Goal: Task Accomplishment & Management: Use online tool/utility

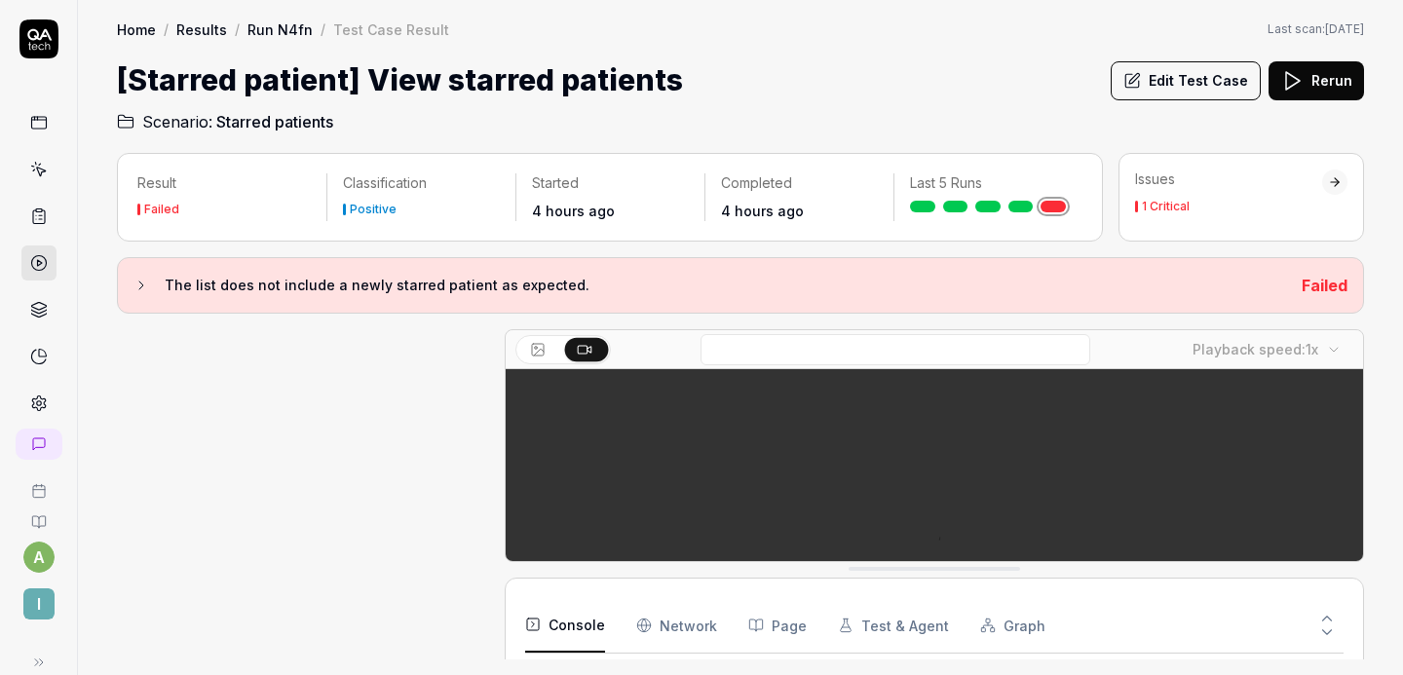
scroll to position [320, 0]
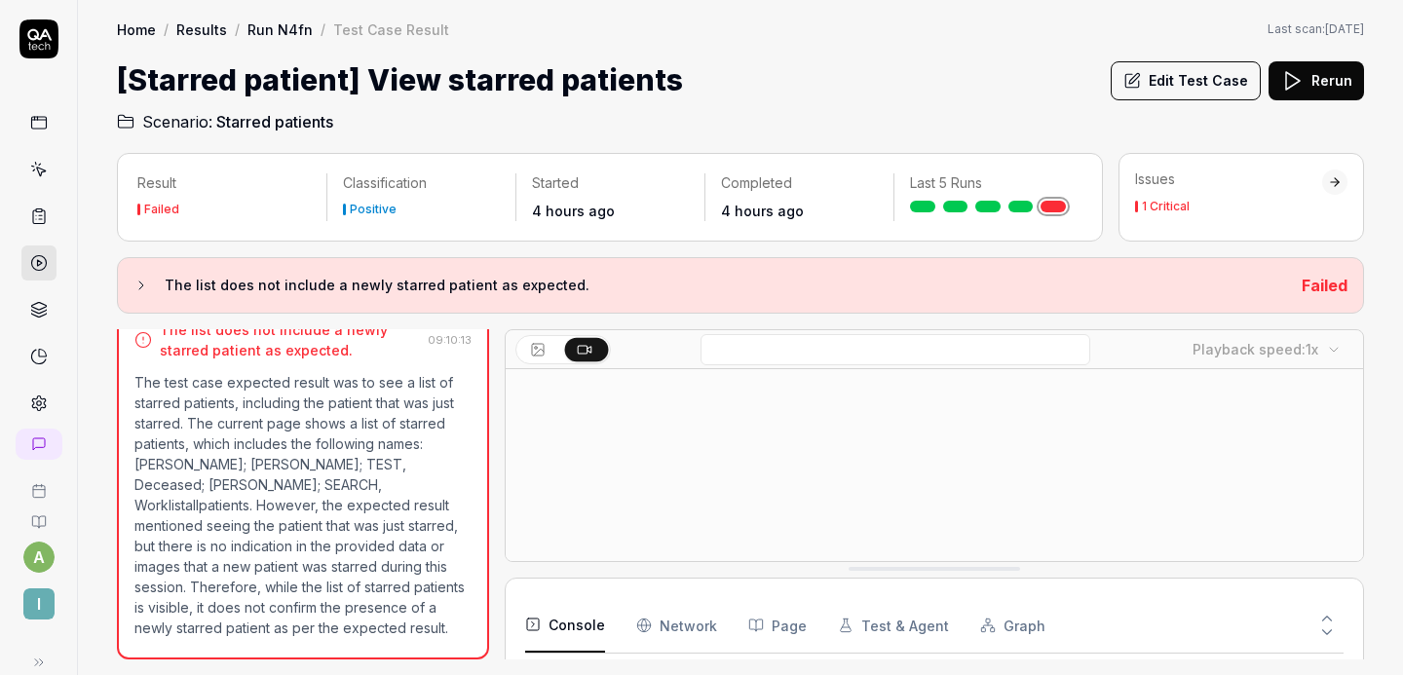
click at [1193, 88] on button "Edit Test Case" at bounding box center [1185, 80] width 150 height 39
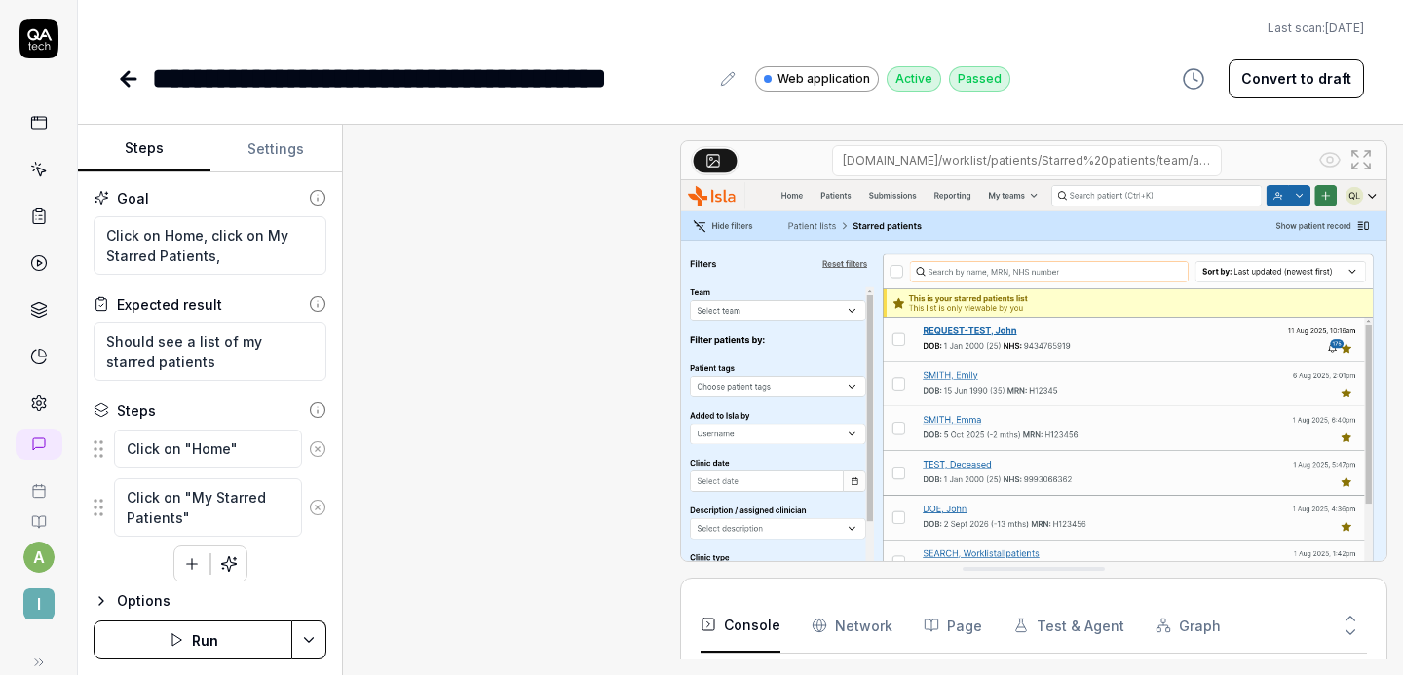
scroll to position [256, 0]
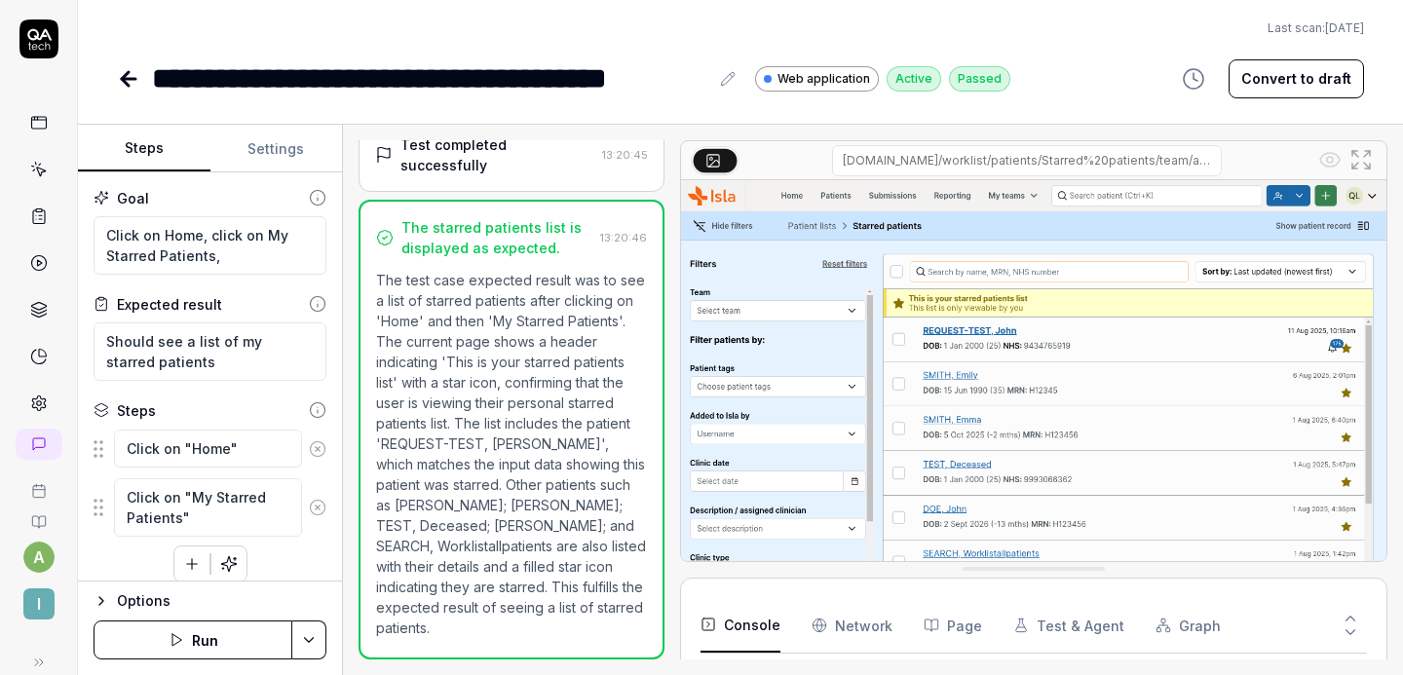
click at [258, 163] on button "Settings" at bounding box center [276, 149] width 132 height 47
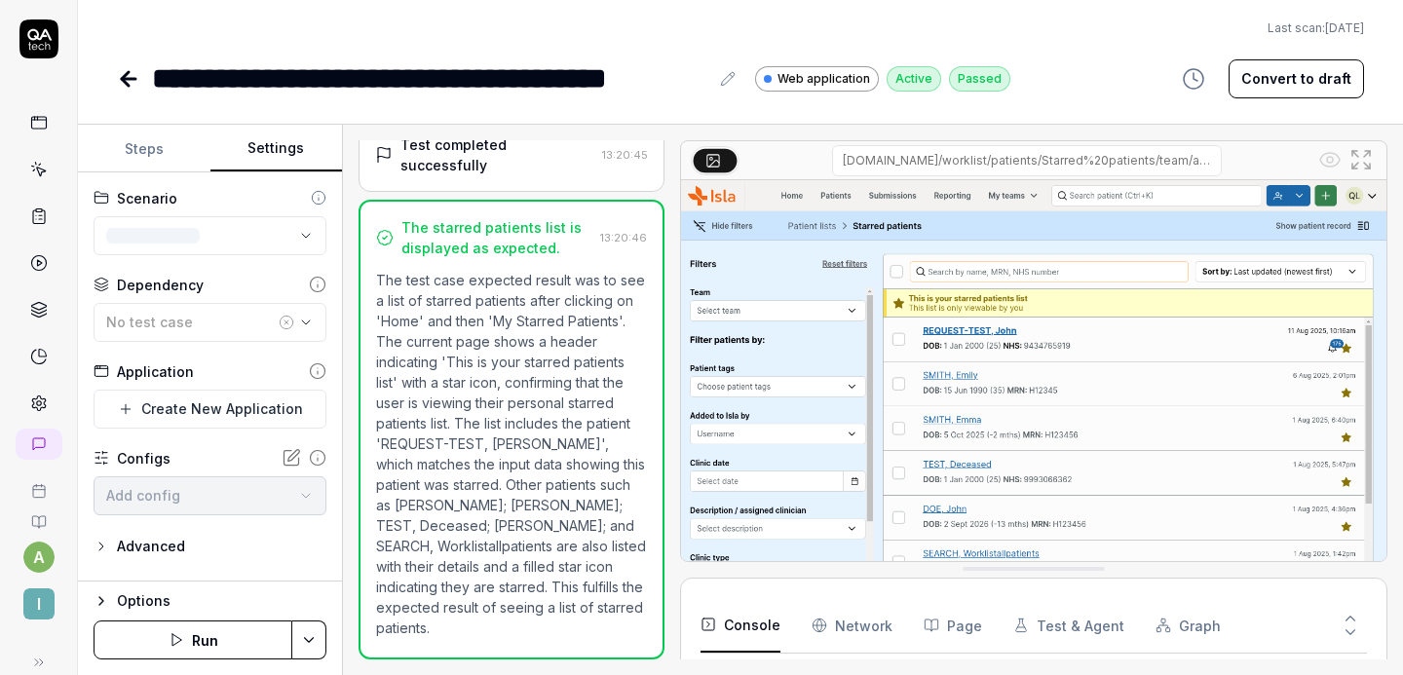
scroll to position [13, 0]
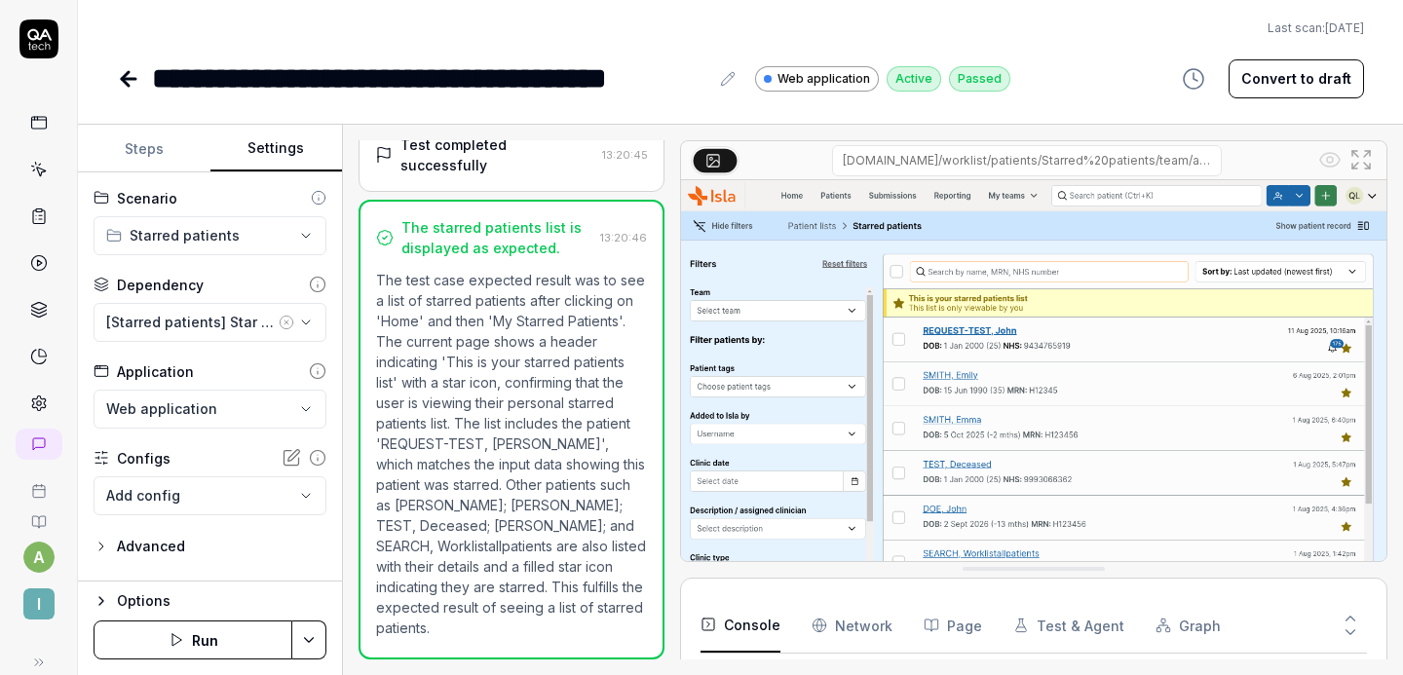
click at [314, 330] on button "[Starred patients] Star patient" at bounding box center [210, 322] width 233 height 39
click at [335, 309] on div "**********" at bounding box center [210, 376] width 264 height 409
click at [313, 326] on icon "button" at bounding box center [306, 323] width 16 height 16
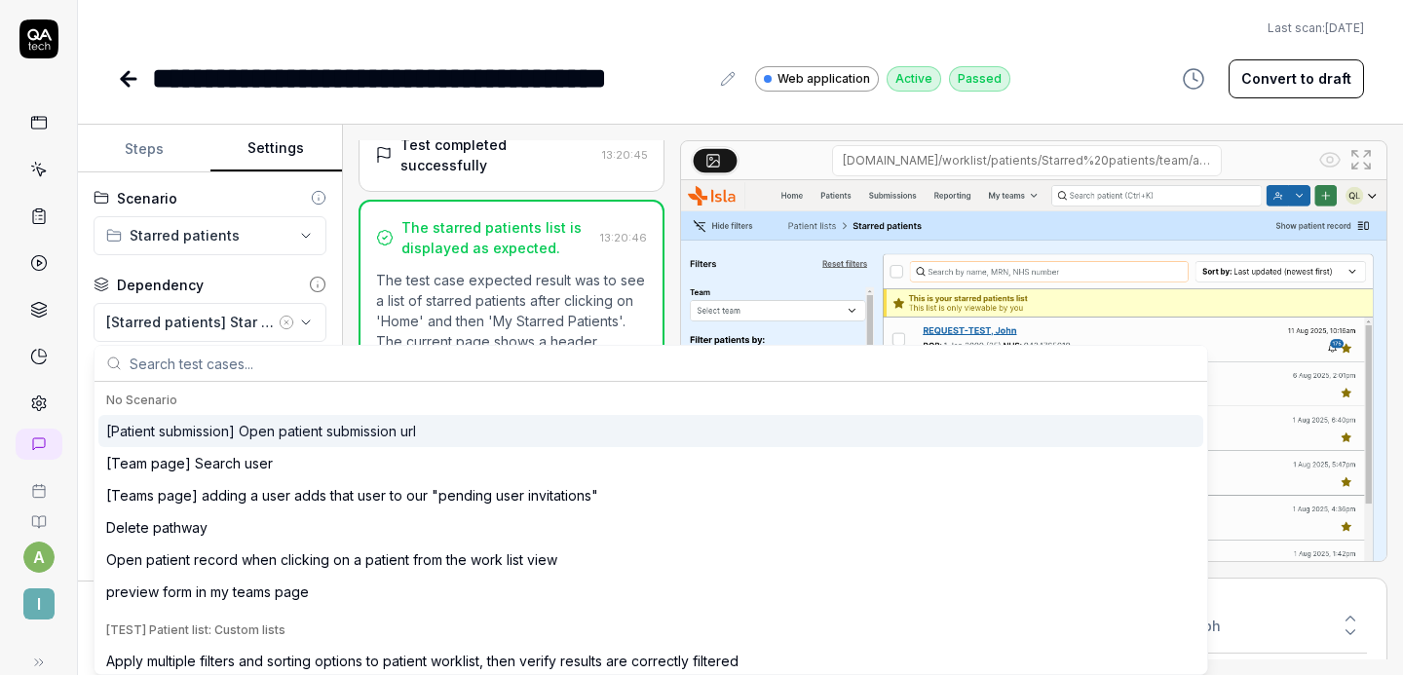
click at [313, 326] on icon "button" at bounding box center [306, 323] width 16 height 16
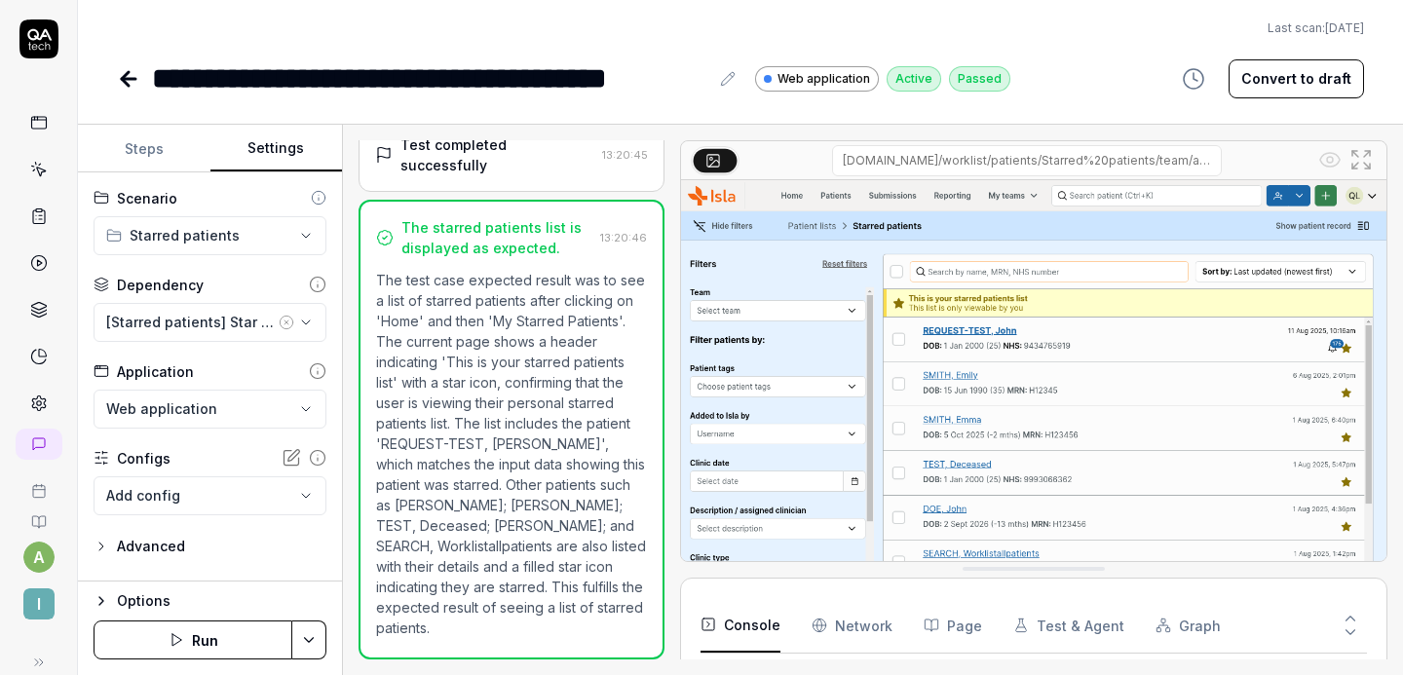
type textarea "*"
click at [159, 148] on button "Steps" at bounding box center [144, 149] width 132 height 47
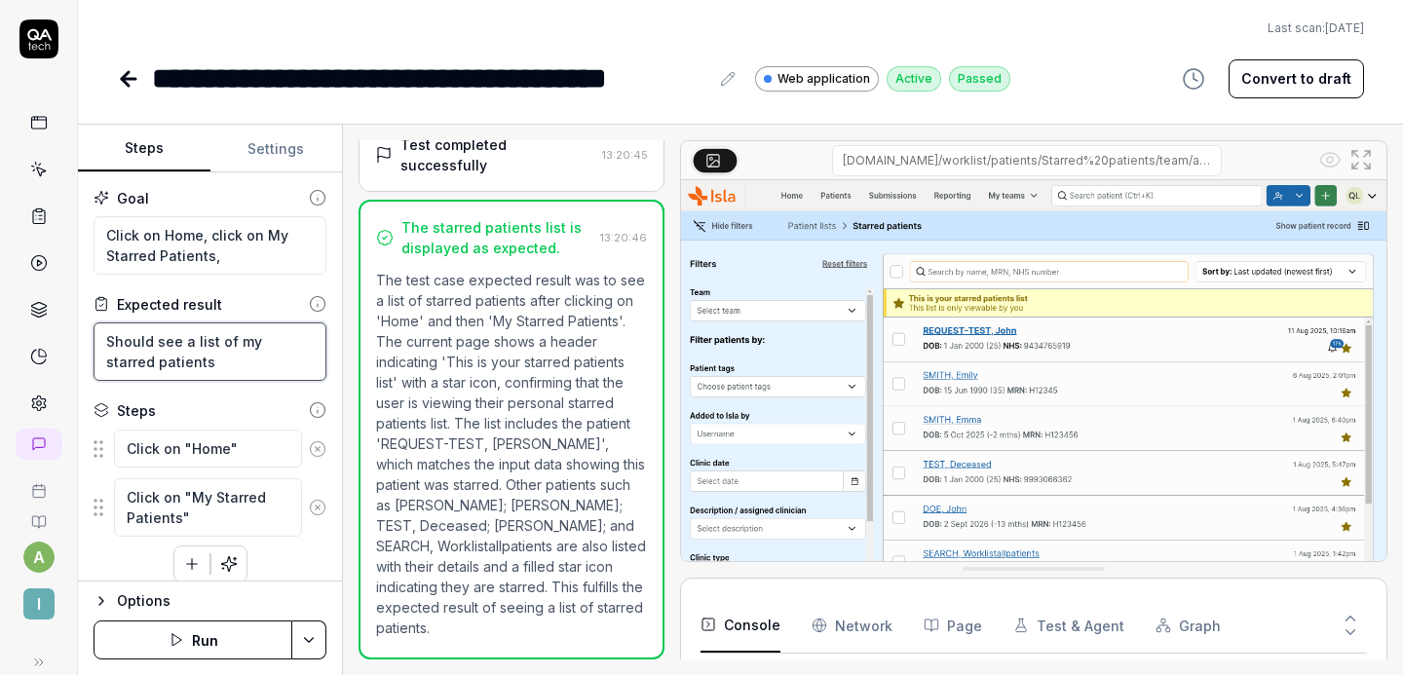
click at [235, 363] on textarea "Should see a list of my starred patients" at bounding box center [210, 351] width 233 height 58
type textarea "Should see a list of my starred patients,"
type textarea "*"
type textarea "Should see a list of my starred patients,"
type textarea "*"
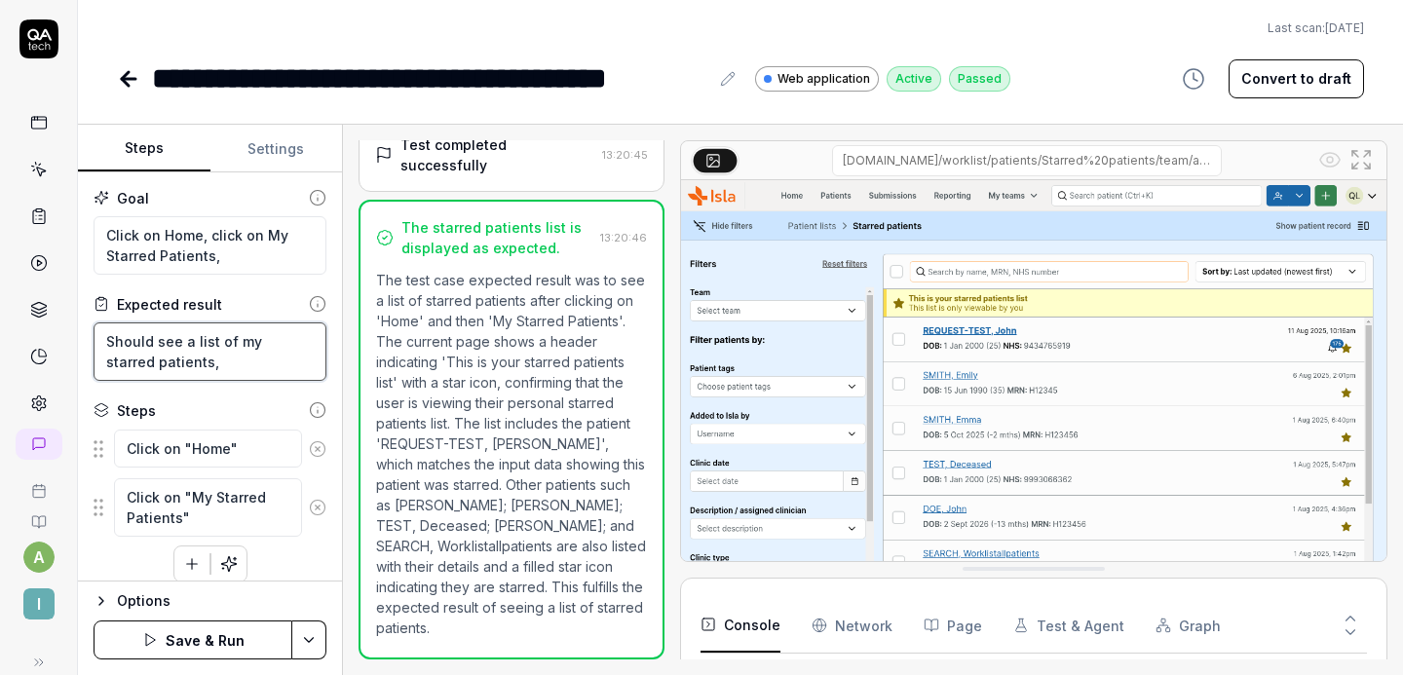
type textarea "Should see a list of my starred patients, i"
type textarea "*"
type textarea "Should see a list of my starred patients, in"
type textarea "*"
type textarea "Should see a list of my starred patients, inc"
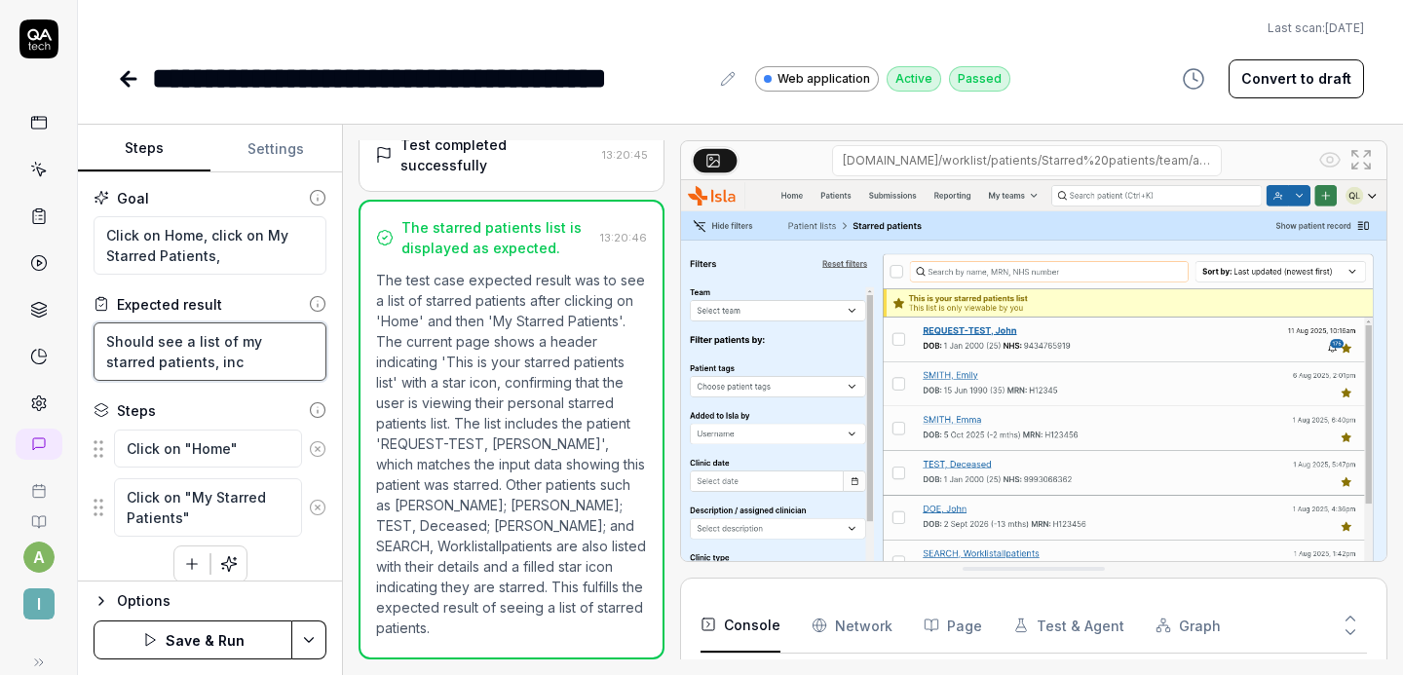
type textarea "*"
type textarea "Should see a list of my starred patients, incl"
type textarea "*"
type textarea "Should see a list of my starred patients, inclu"
type textarea "*"
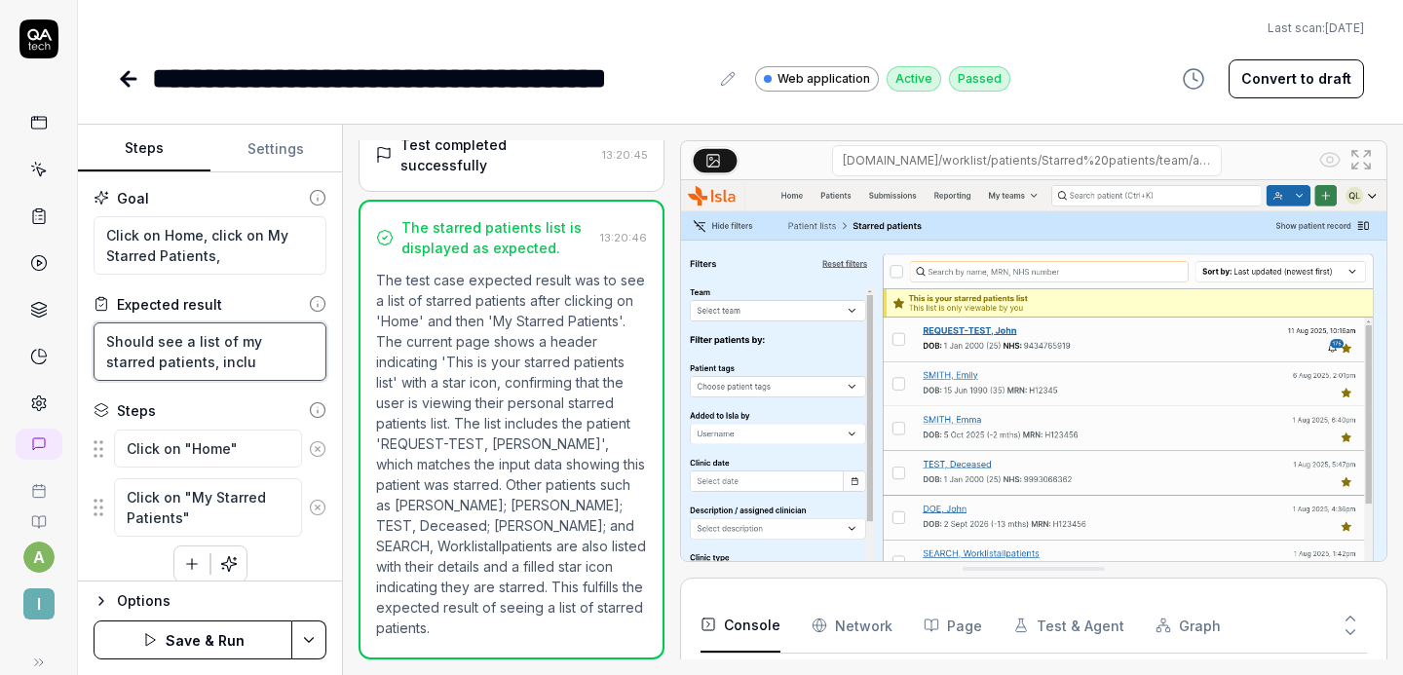
type textarea "Should see a list of my starred patients, includ"
type textarea "*"
type textarea "Should see a list of my starred patients, includi"
type textarea "*"
type textarea "Should see a list of my starred patients, includin"
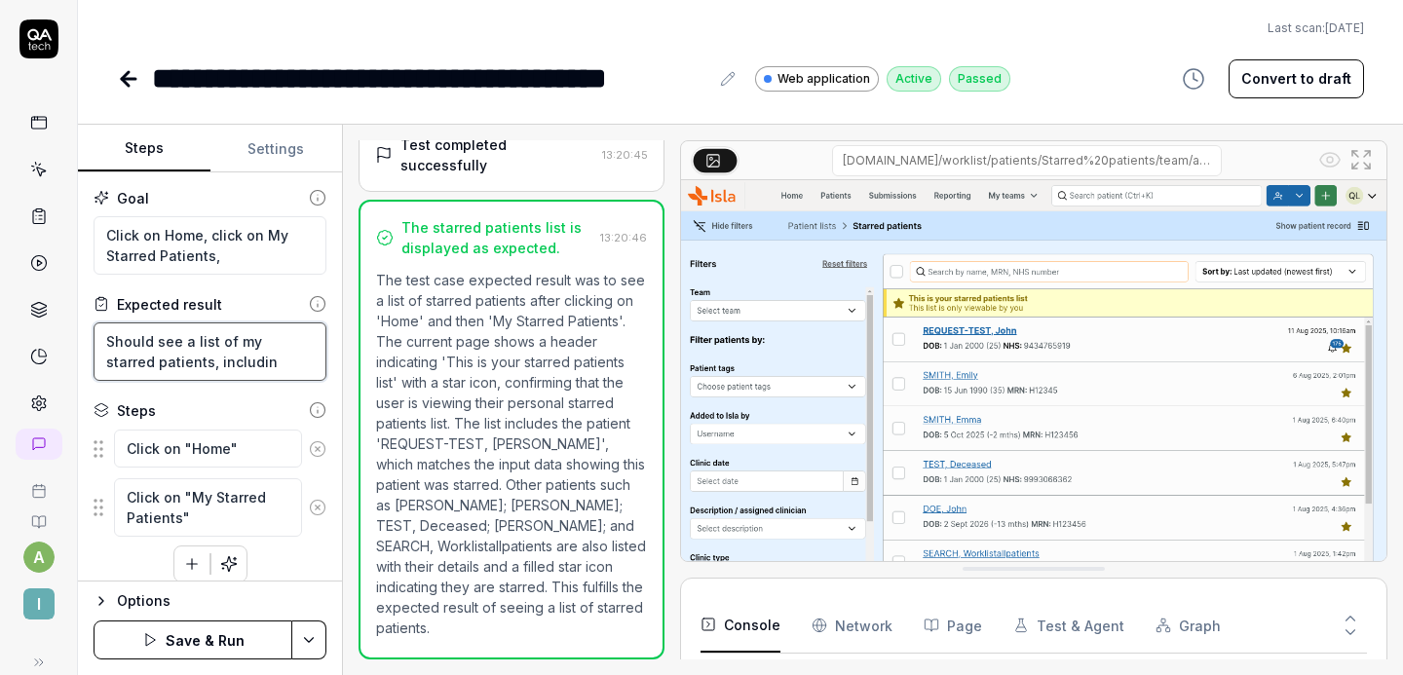
type textarea "*"
type textarea "Should see a list of my starred patients, including"
type textarea "*"
type textarea "Should see a list of my starred patients, including"
type textarea "*"
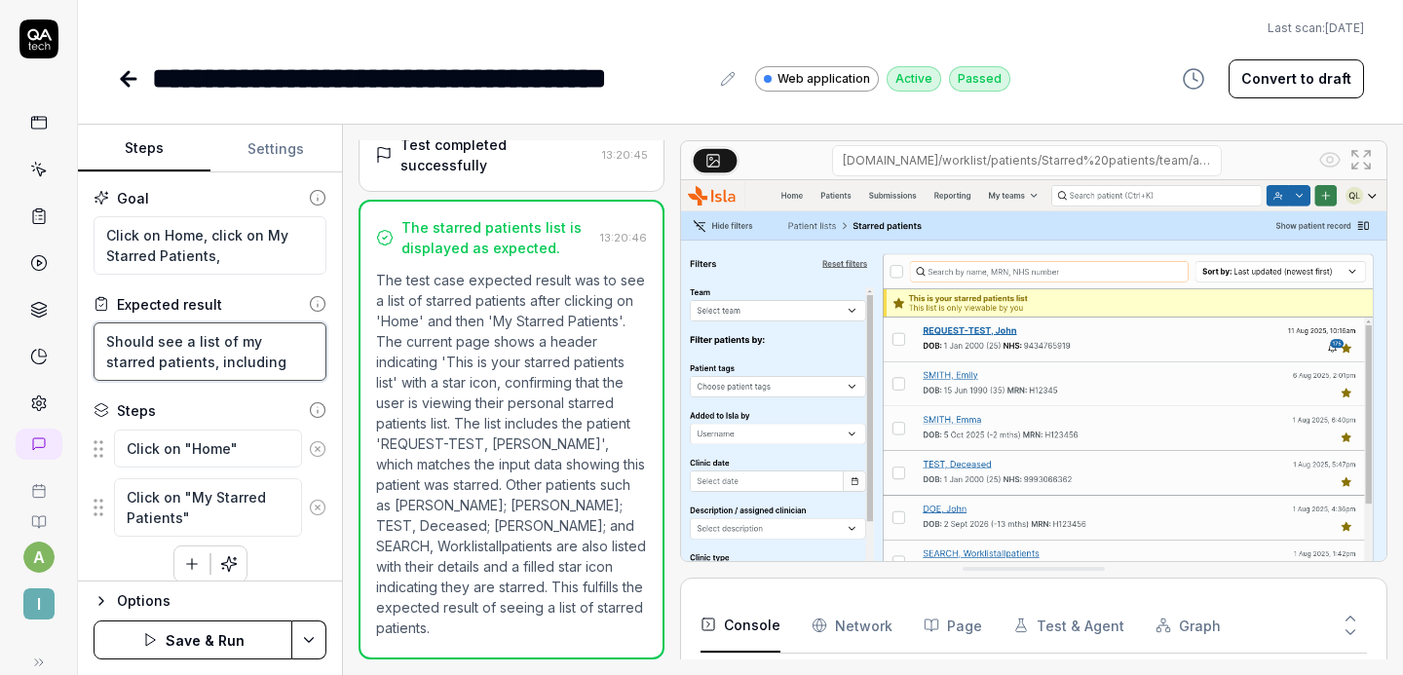
type textarea "Should see a list of my starred patients, including t"
type textarea "*"
type textarea "Should see a list of my starred patients, including th"
type textarea "*"
type textarea "Should see a list of my starred patients, including the"
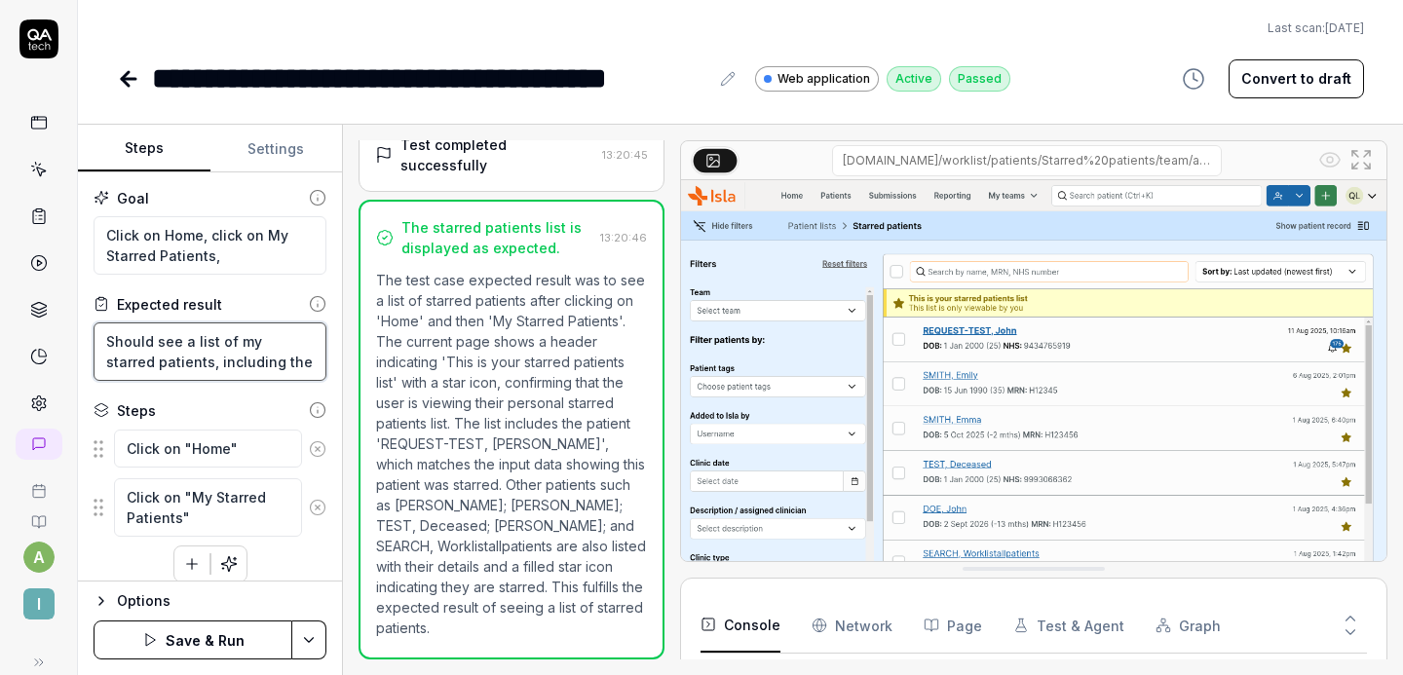
type textarea "*"
type textarea "Should see a list of my starred patients, including the"
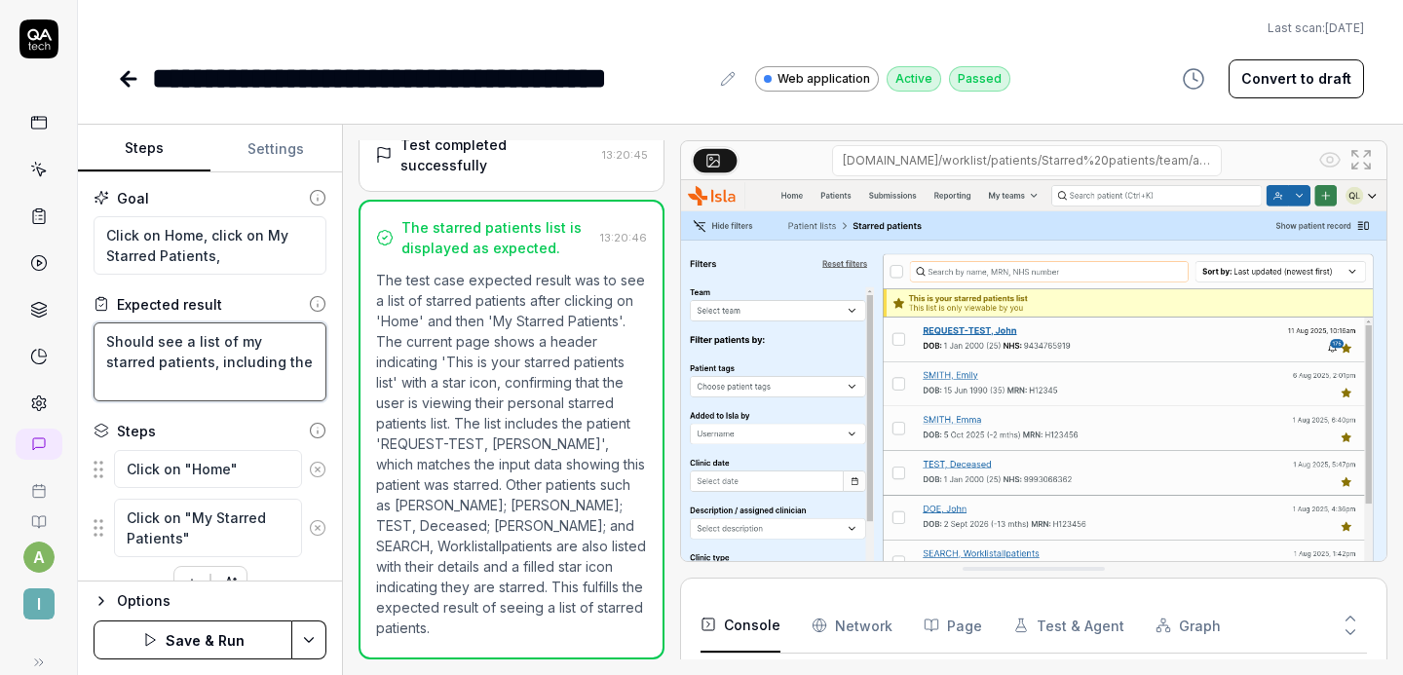
type textarea "*"
type textarea "Should see a list of my starred patients, including the pa"
type textarea "*"
type textarea "Should see a list of my starred patients, including the pat"
type textarea "*"
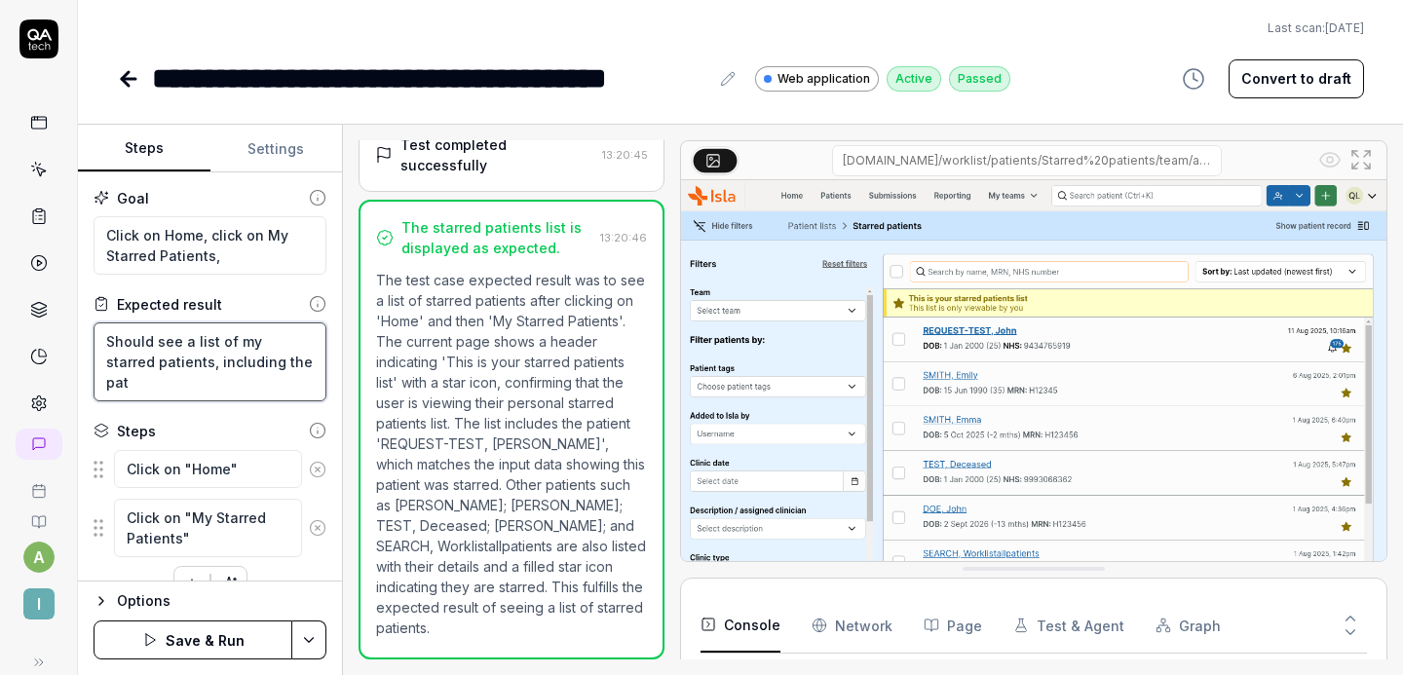
type textarea "Should see a list of my starred patients, including the pati"
type textarea "*"
type textarea "Should see a list of my starred patients, including the patie"
type textarea "*"
type textarea "Should see a list of my starred patients, including the patien"
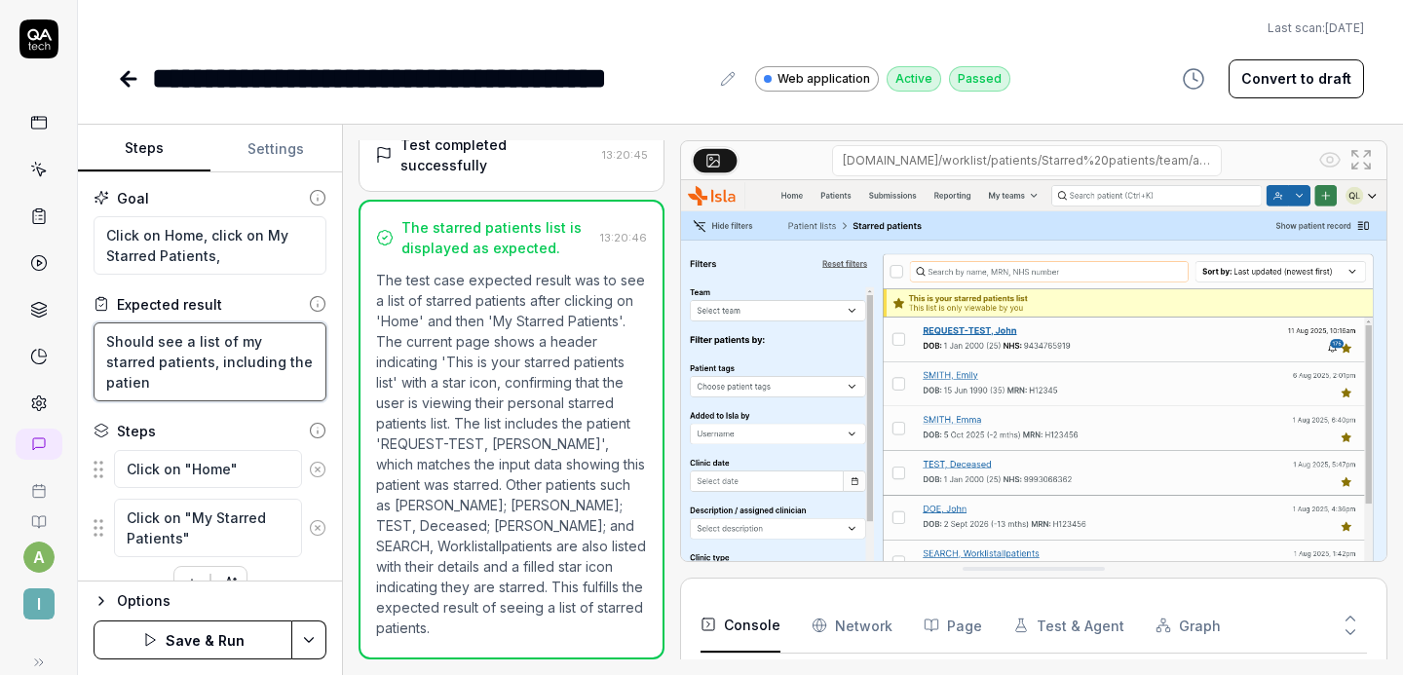
type textarea "*"
type textarea "Should see a list of my starred patients, including the patient"
type textarea "*"
type textarea "Should see a list of my starred patients, including the patient"
type textarea "*"
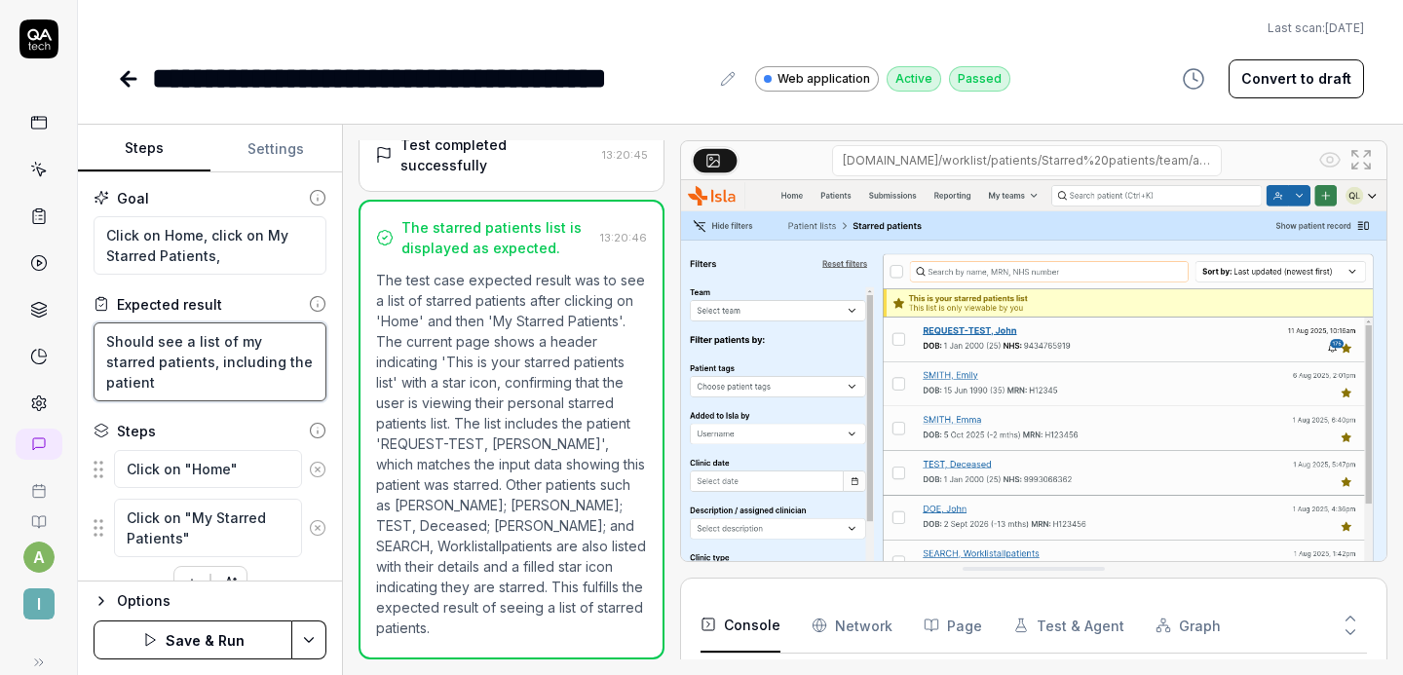
type textarea "Should see a list of my starred patients, including the patient s"
type textarea "*"
type textarea "Should see a list of my starred patients, including the patient st"
type textarea "*"
type textarea "Should see a list of my starred patients, including the patient sta"
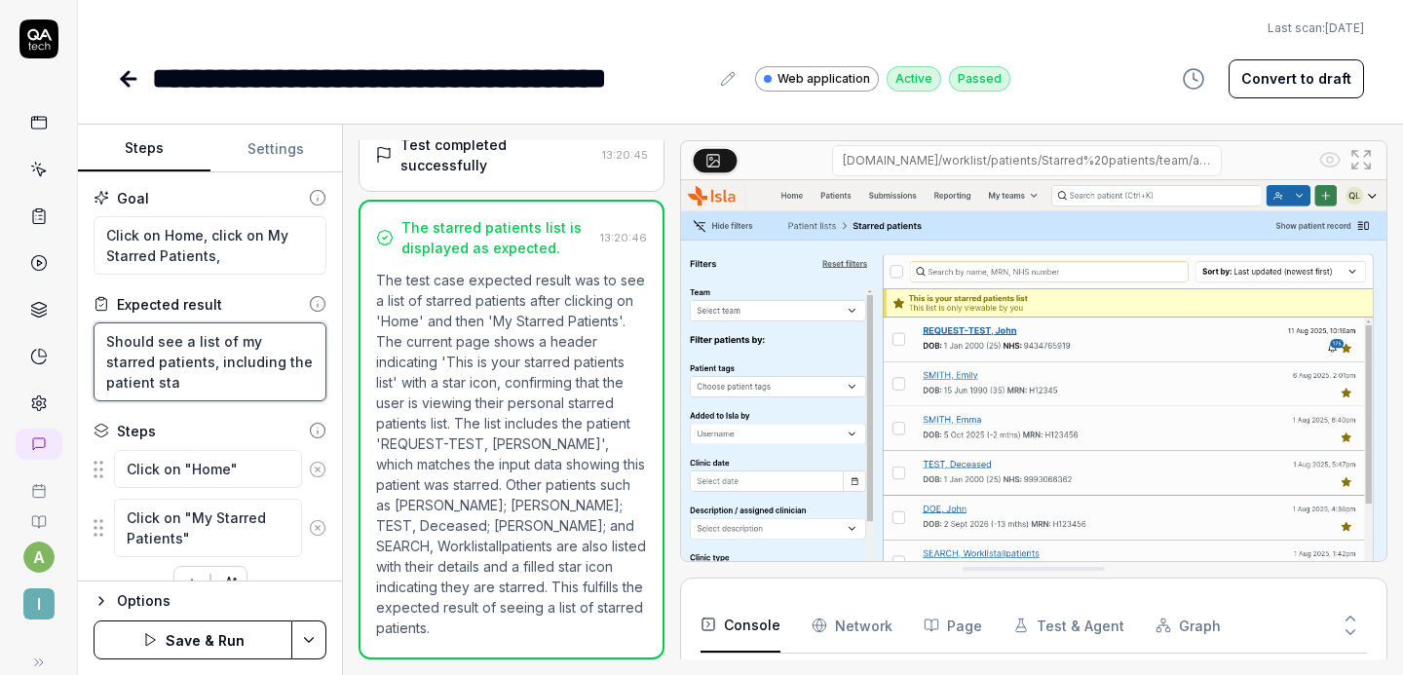
type textarea "*"
type textarea "Should see a list of my starred patients, including the patient star"
type textarea "*"
type textarea "Should see a list of my starred patients, including the patient starr"
type textarea "*"
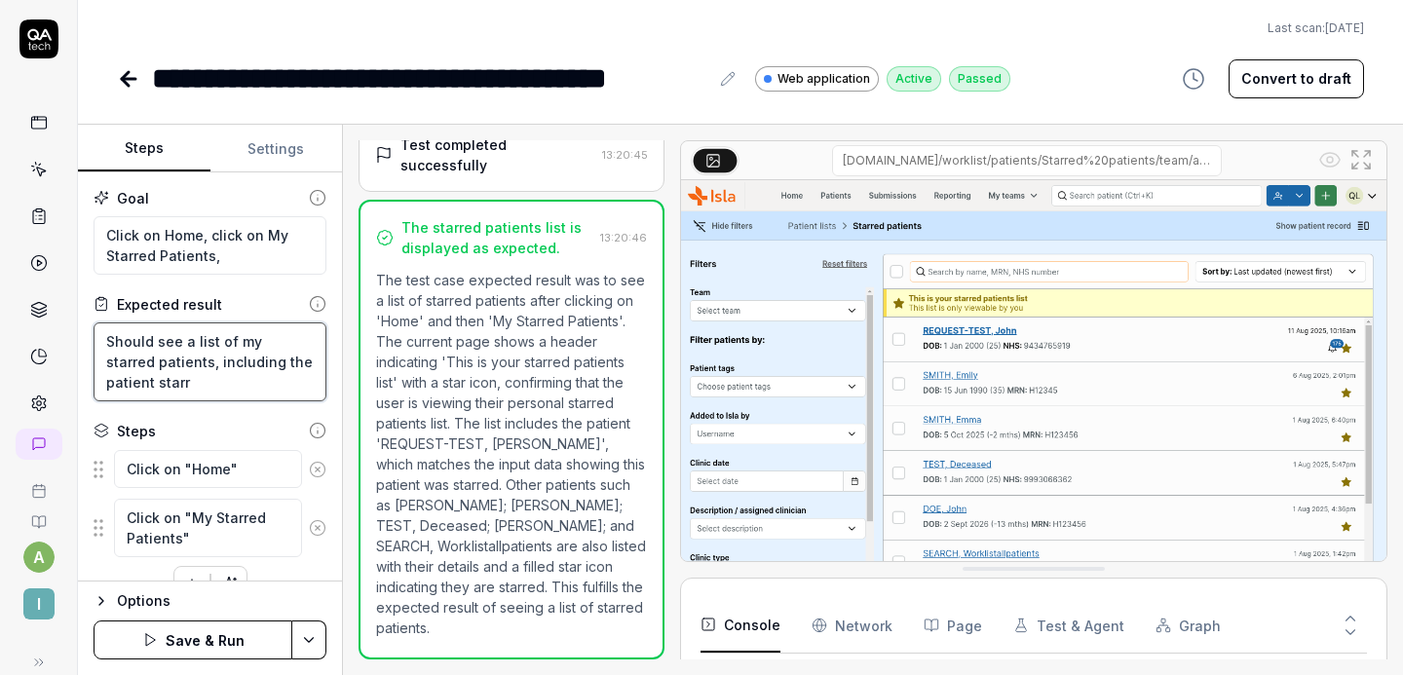
type textarea "Should see a list of my starred patients, including the patient starre"
type textarea "*"
type textarea "Should see a list of my starred patients, including the patient starred"
type textarea "*"
type textarea "Should see a list of my starred patients, including the patient starred"
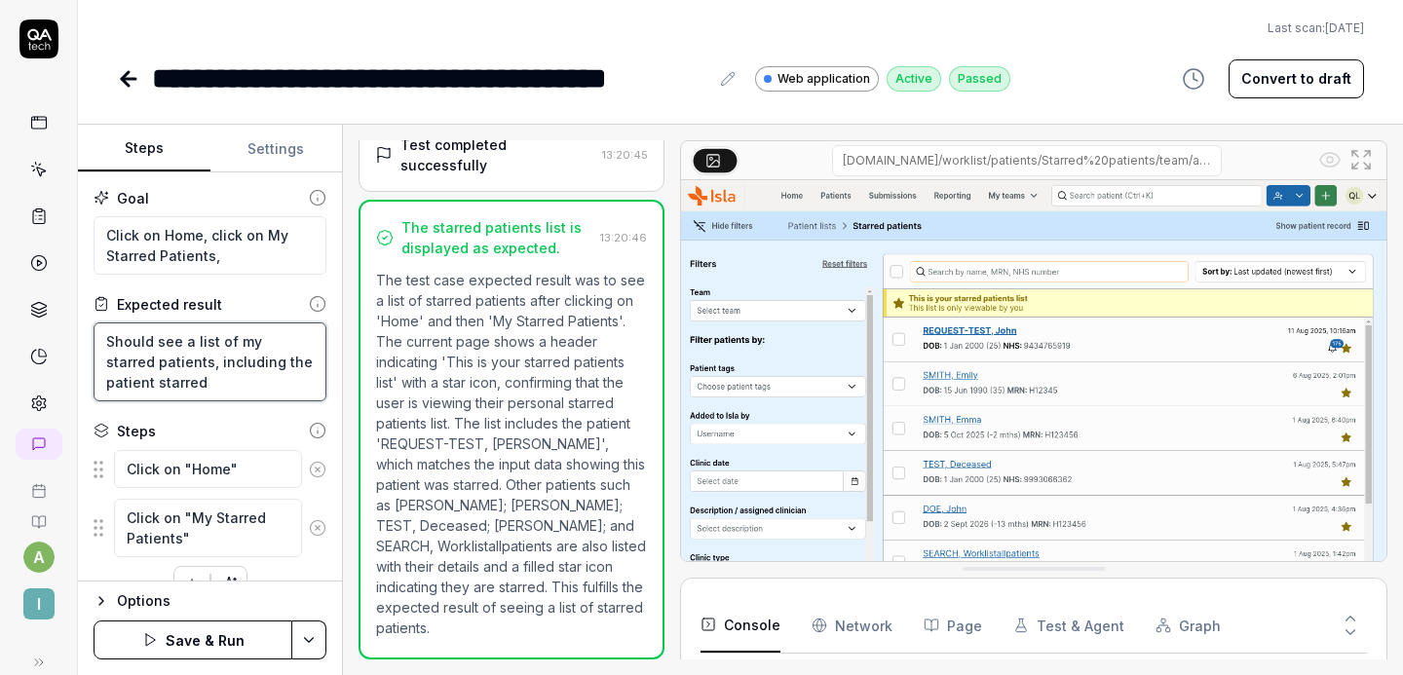
type textarea "*"
type textarea "Should see a list of my starred patients, including the patient starred i"
type textarea "*"
type textarea "Should see a list of my starred patients, including the patient starred in"
type textarea "*"
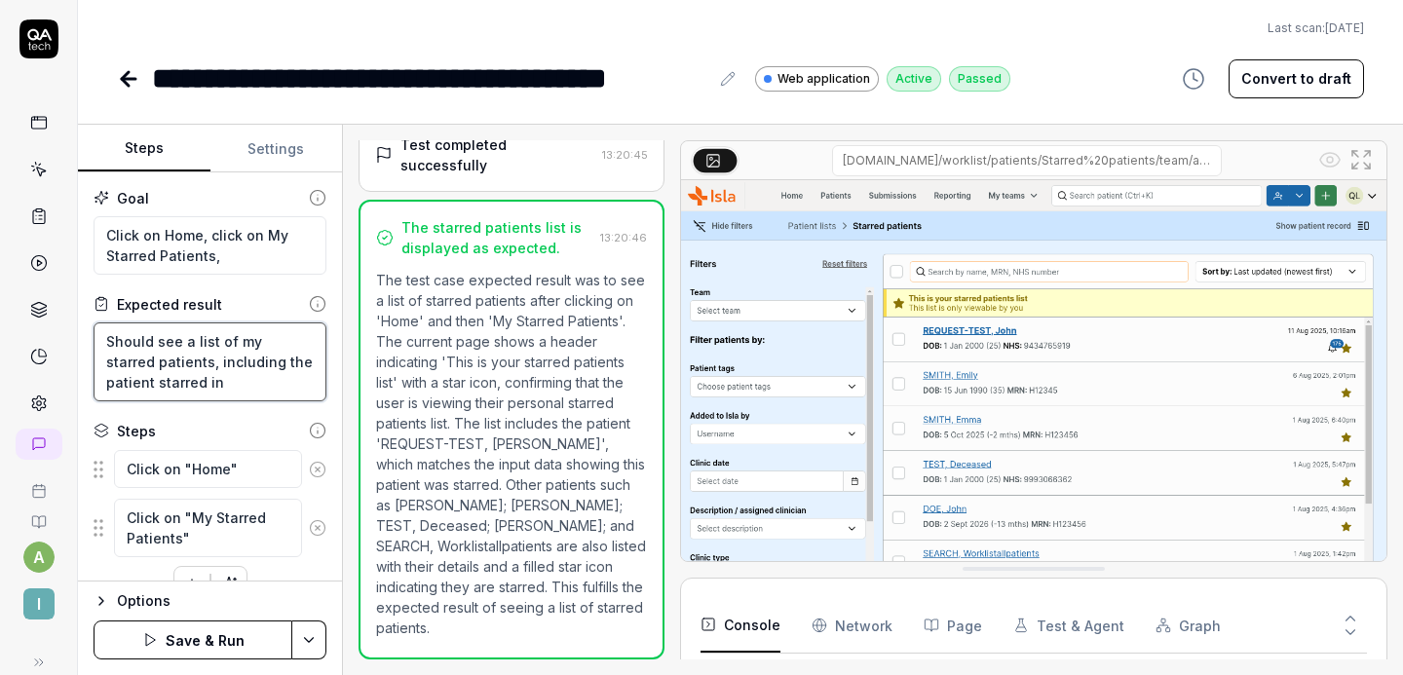
type textarea "Should see a list of my starred patients, including the patient starred in"
type textarea "*"
type textarea "Should see a list of my starred patients, including the patient starred in t"
type textarea "*"
type textarea "Should see a list of my starred patients, including the patient starred in th"
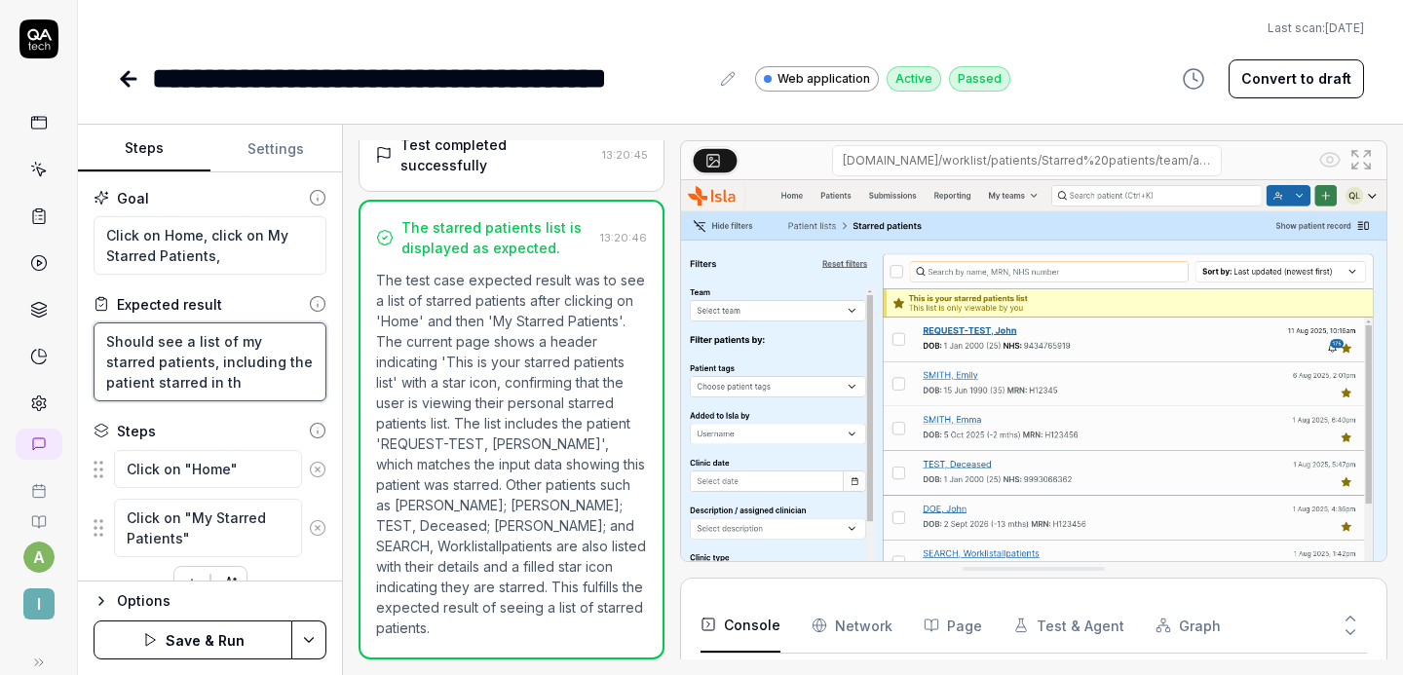
type textarea "*"
type textarea "Should see a list of my starred patients, including the patient starred in the"
type textarea "*"
type textarea "Should see a list of my starred patients, including the patient starred in the"
type textarea "*"
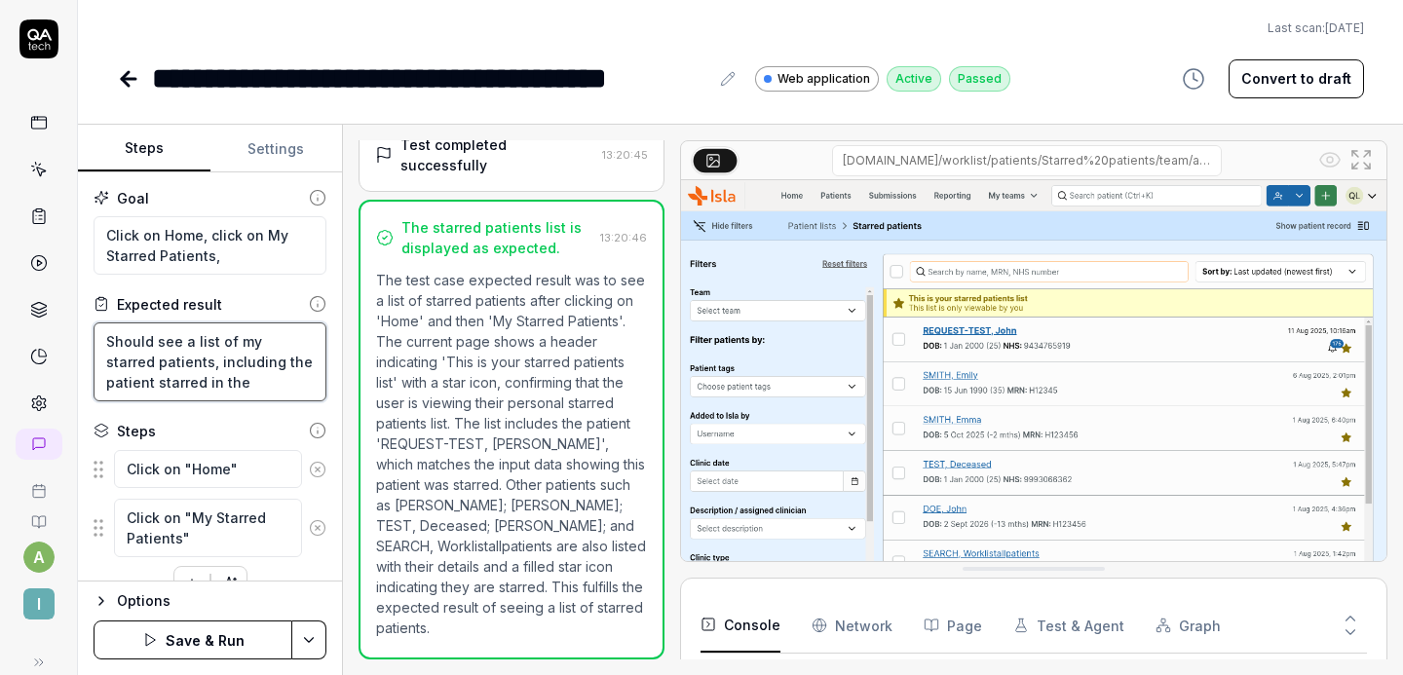
type textarea "Should see a list of my starred patients, including the patient starred in the p"
type textarea "*"
type textarea "Should see a list of my starred patients, including the patient starred in the …"
type textarea "*"
type textarea "Should see a list of my starred patients, including the patient starred in the …"
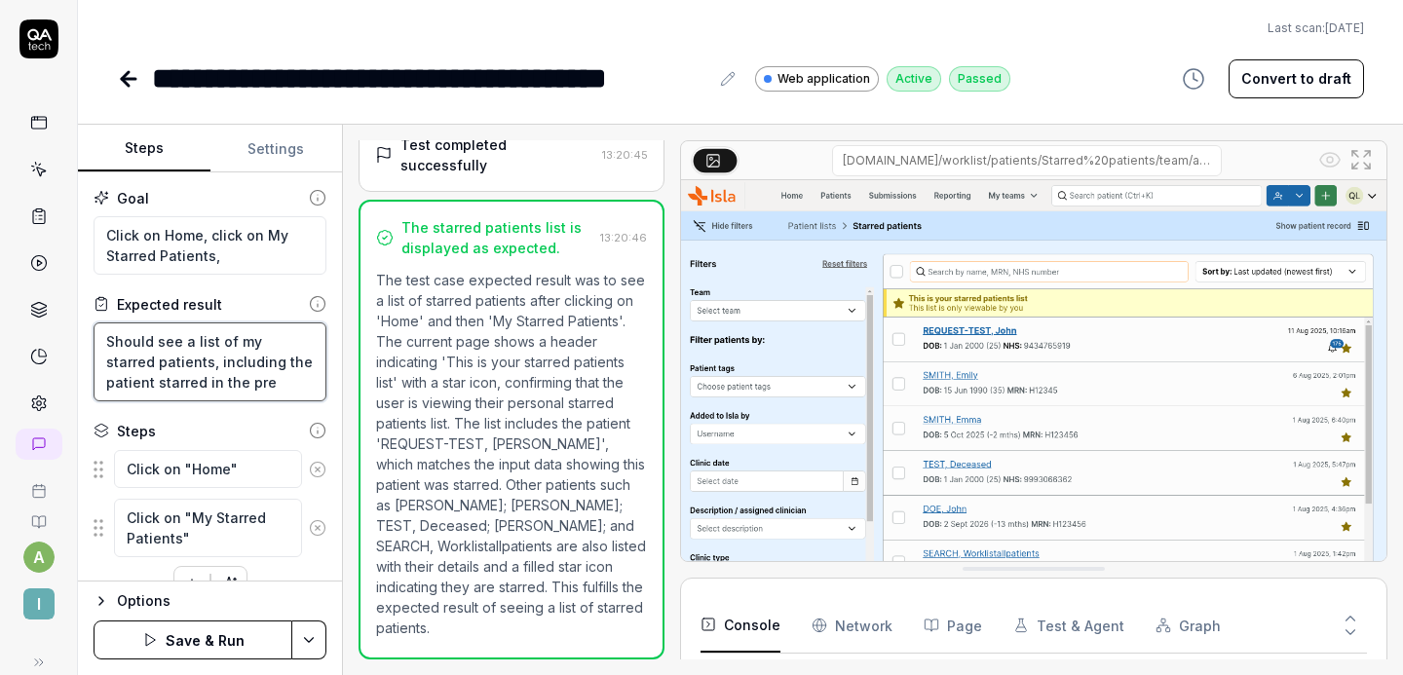
type textarea "*"
type textarea "Should see a list of my starred patients, including the patient starred in the …"
type textarea "*"
type textarea "Should see a list of my starred patients, including the patient starred in the …"
type textarea "*"
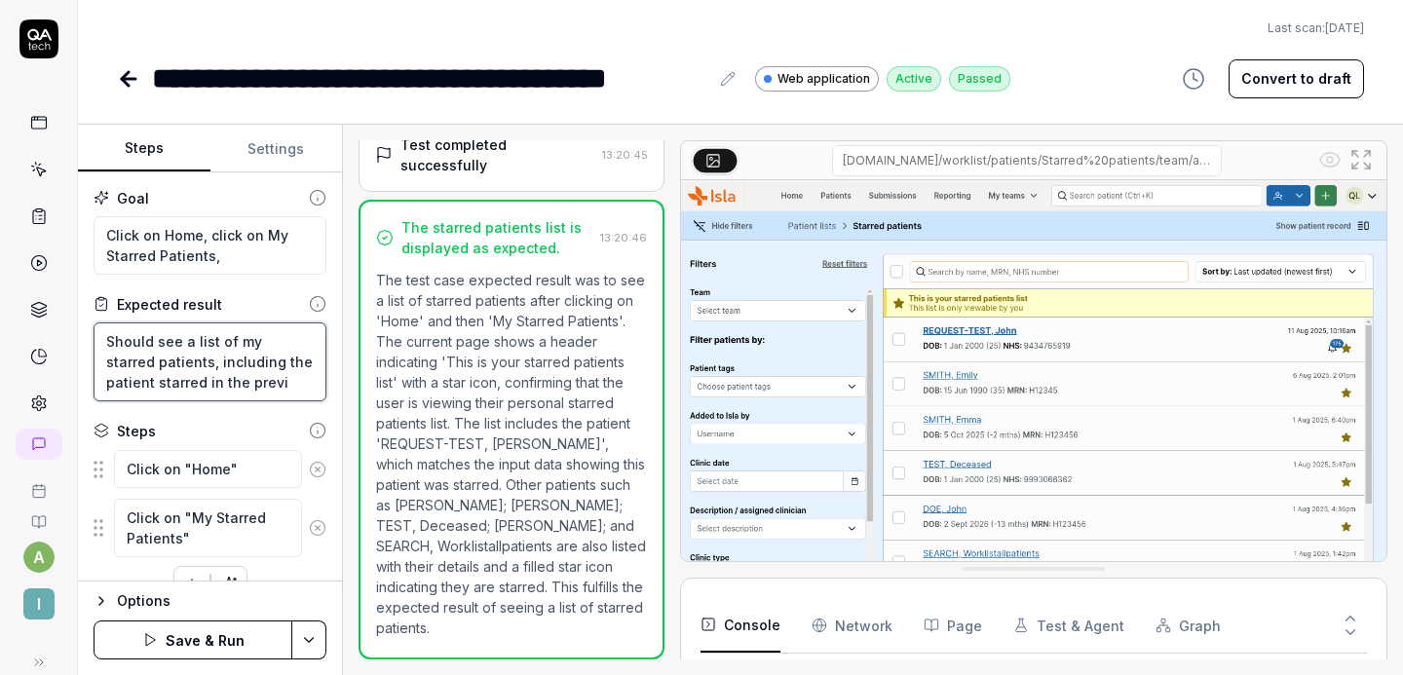
type textarea "Should see a list of my starred patients, including the patient starred in the …"
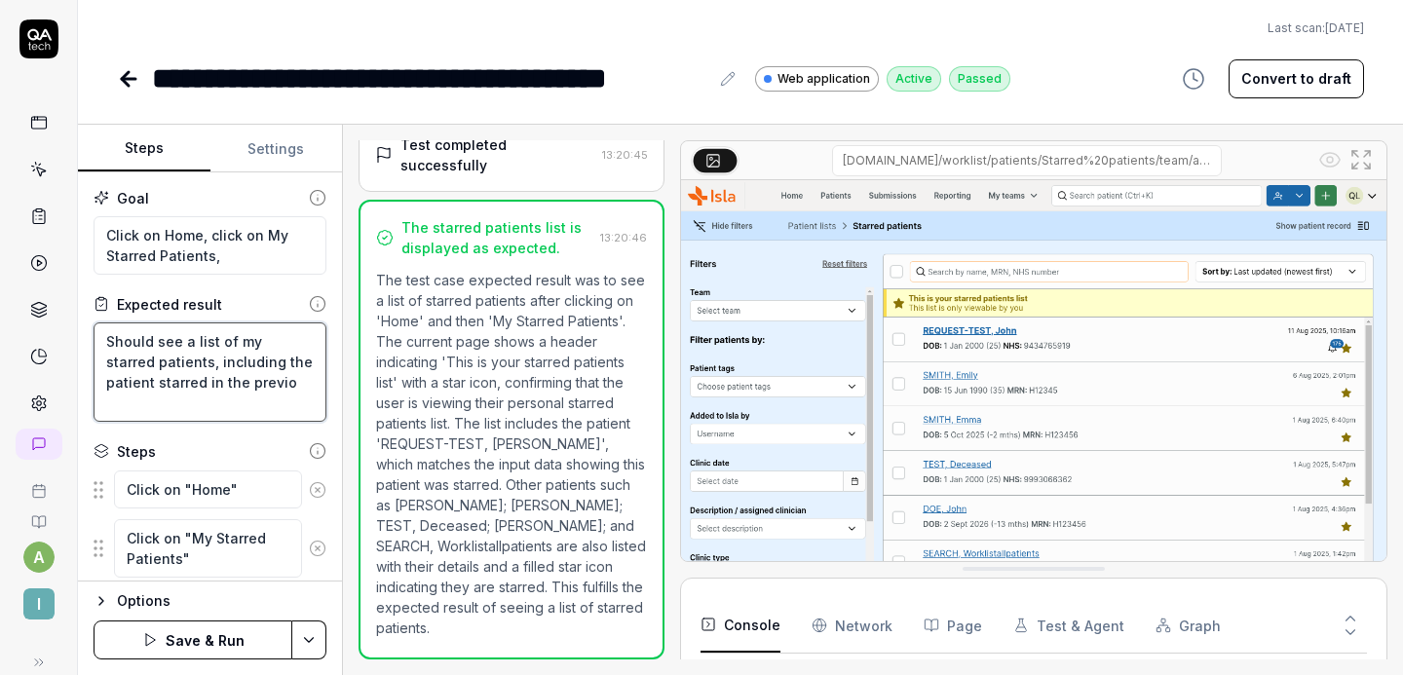
type textarea "*"
type textarea "Should see a list of my starred patients, including the patient starred in the …"
type textarea "*"
type textarea "Should see a list of my starred patients, including the patient starred in the …"
type textarea "*"
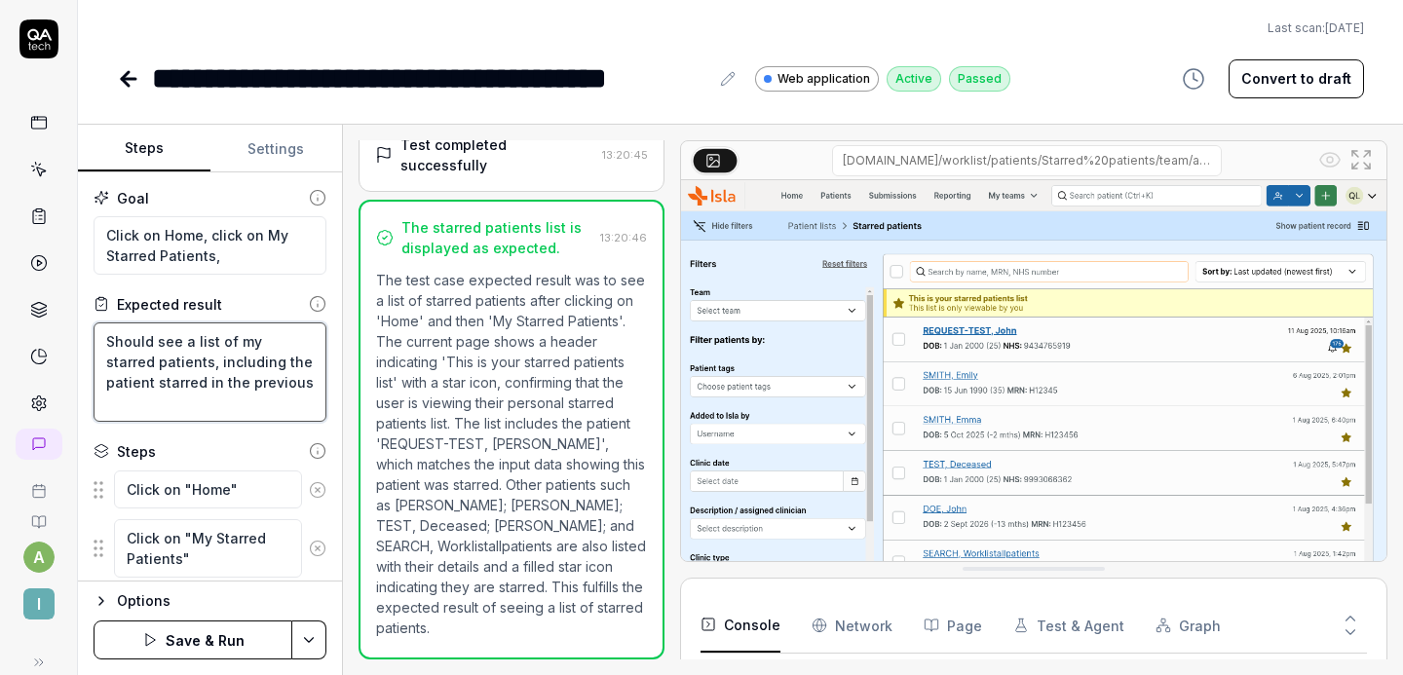
type textarea "Should see a list of my starred patients, including the patient starred in the …"
type textarea "*"
type textarea "Should see a list of my starred patients, including the patient starred in the …"
type textarea "*"
type textarea "Should see a list of my starred patients, including the patient starred in the …"
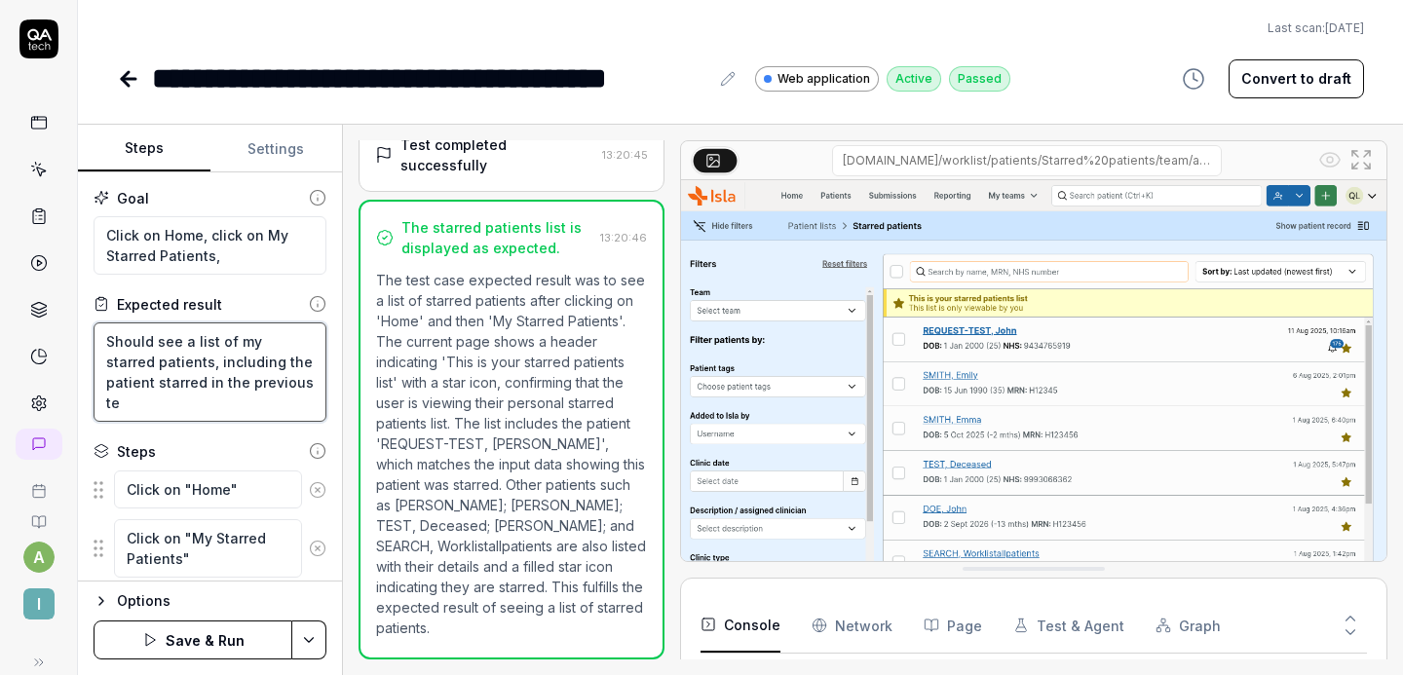
type textarea "*"
type textarea "Should see a list of my starred patients, including the patient starred in the …"
type textarea "*"
type textarea "Should see a list of my starred patients, including the patient starred in the …"
type textarea "*"
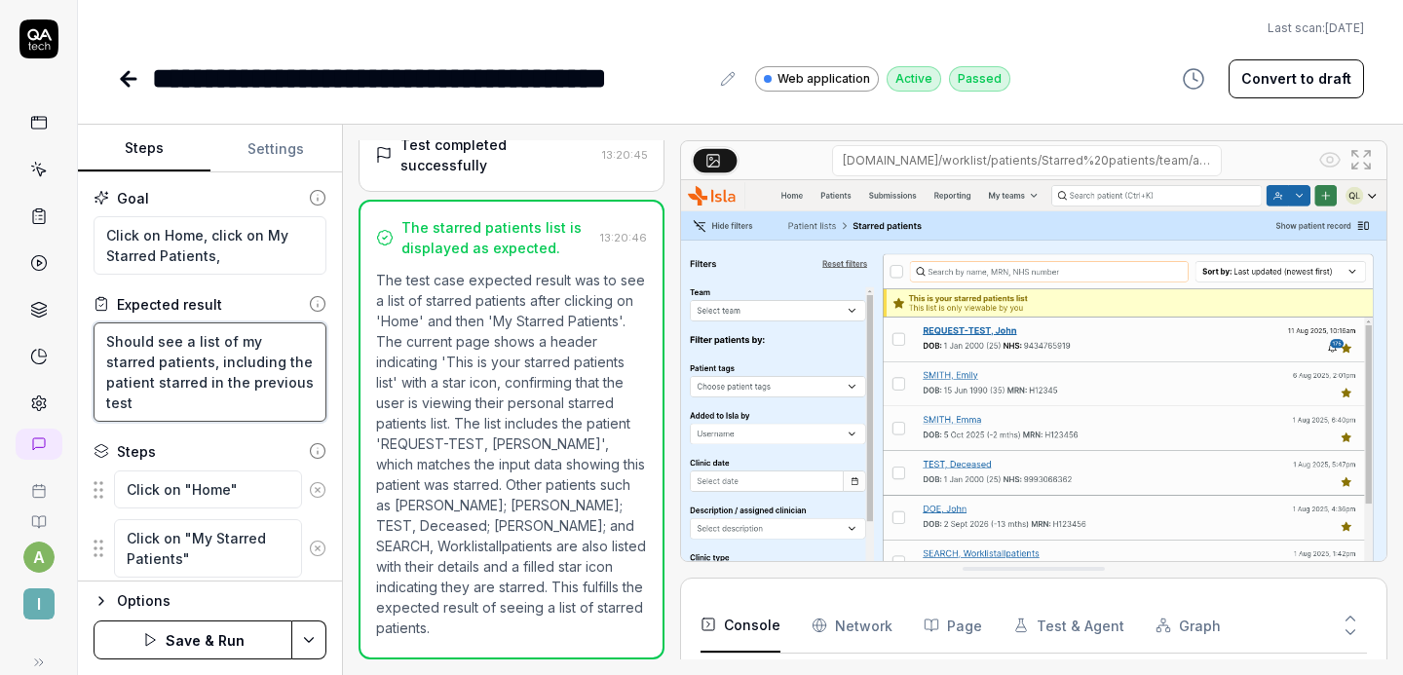
type textarea "Should see a list of my starred patients, including the patient starred in the …"
type textarea "*"
click at [256, 161] on button "Settings" at bounding box center [276, 149] width 132 height 47
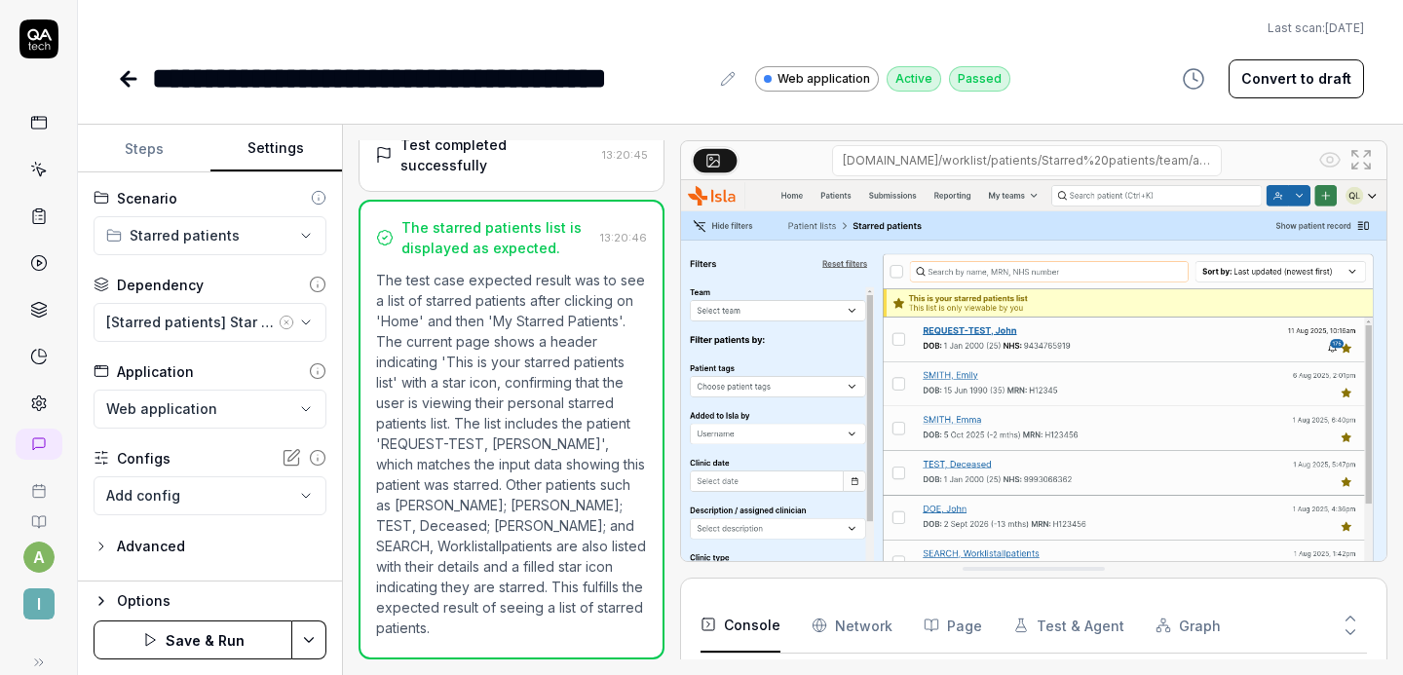
click at [318, 322] on button "[Starred patients] Star patient" at bounding box center [210, 322] width 233 height 39
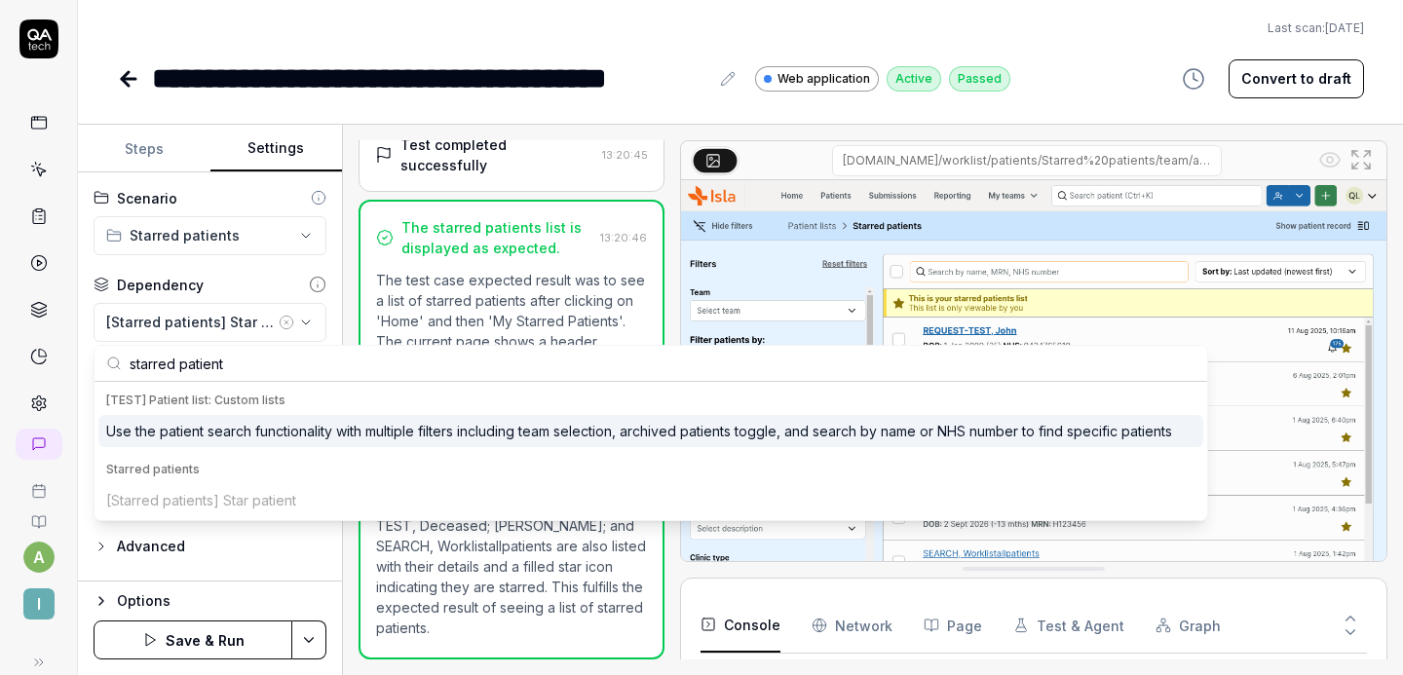
type input "starred patients"
click at [152, 160] on button "Steps" at bounding box center [144, 149] width 132 height 47
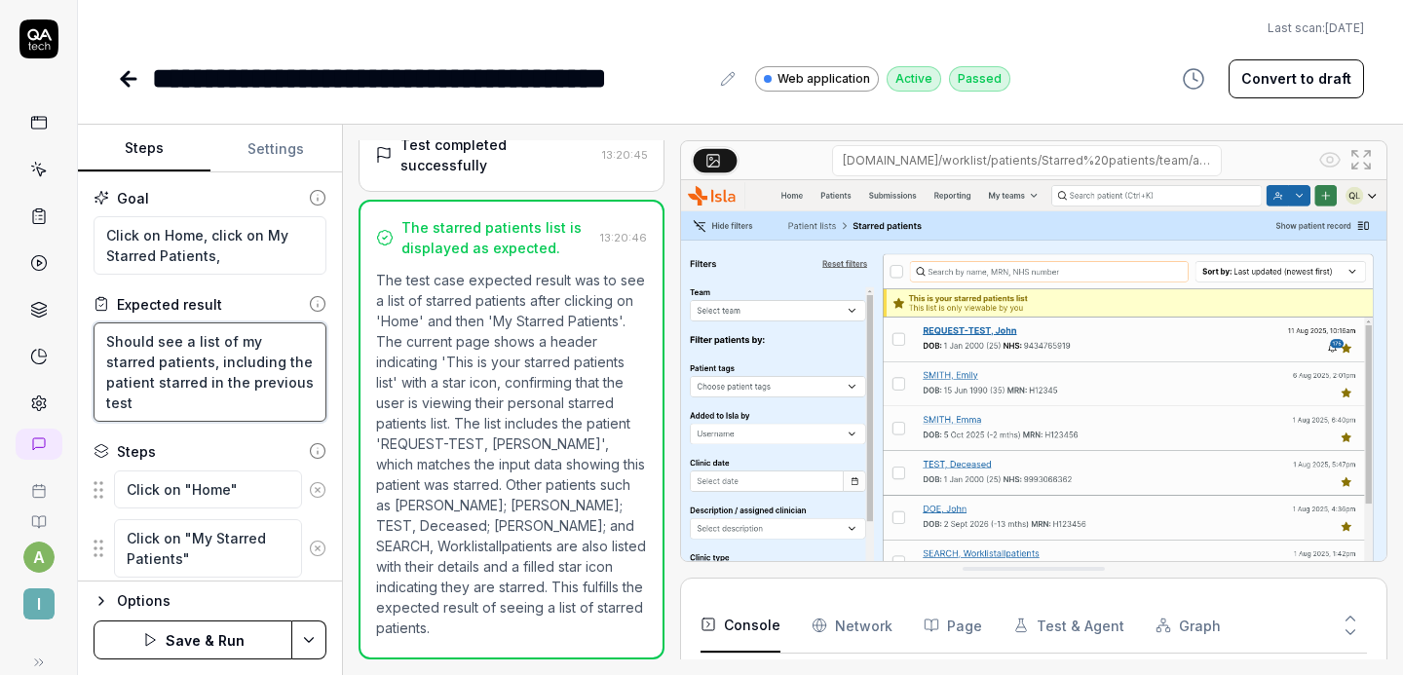
click at [222, 394] on textarea "Should see a list of my starred patients, including the patient starred in the …" at bounding box center [210, 371] width 233 height 99
type textarea "*"
type textarea "Should see a list of my starred patients, including the patient starred in the …"
type textarea "*"
type textarea "Should see a list of my starred patients, including the patient starred in the …"
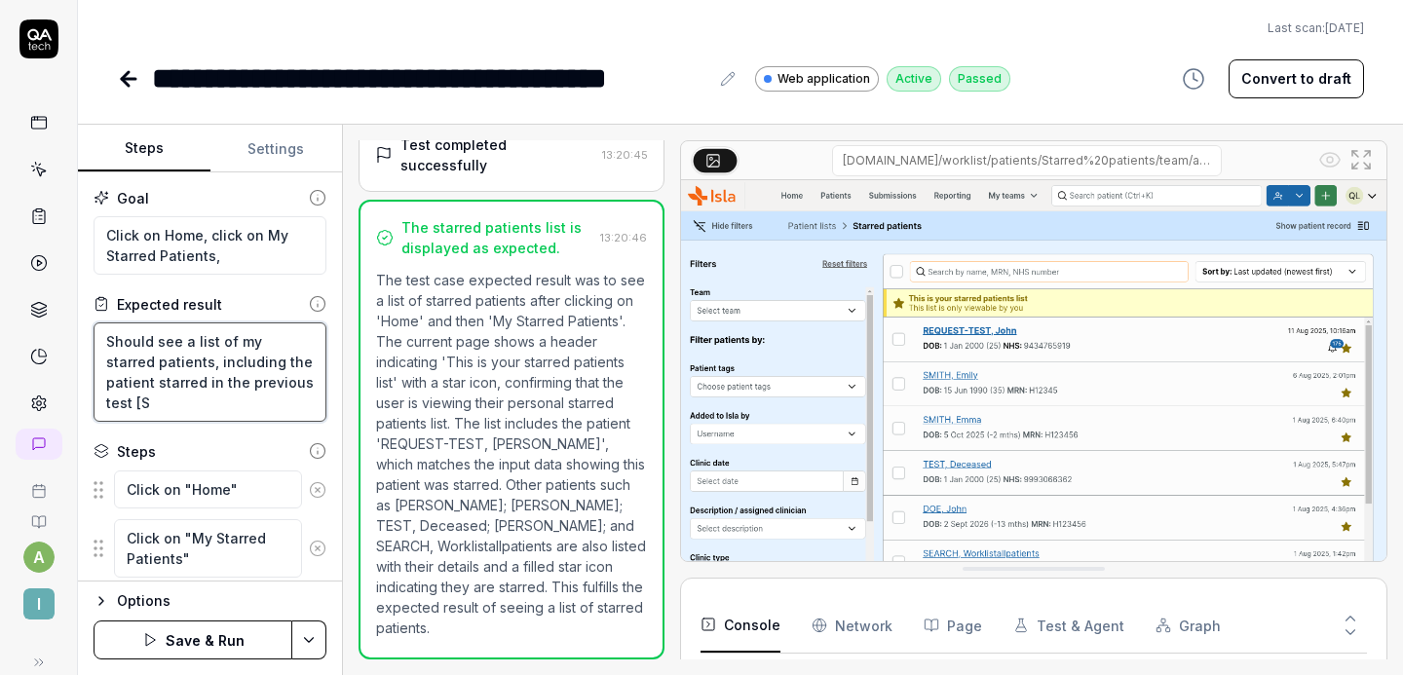
type textarea "*"
type textarea "Should see a list of my starred patients, including the patient starred in the …"
type textarea "*"
type textarea "Should see a list of my starred patients, including the patient starred in the …"
type textarea "*"
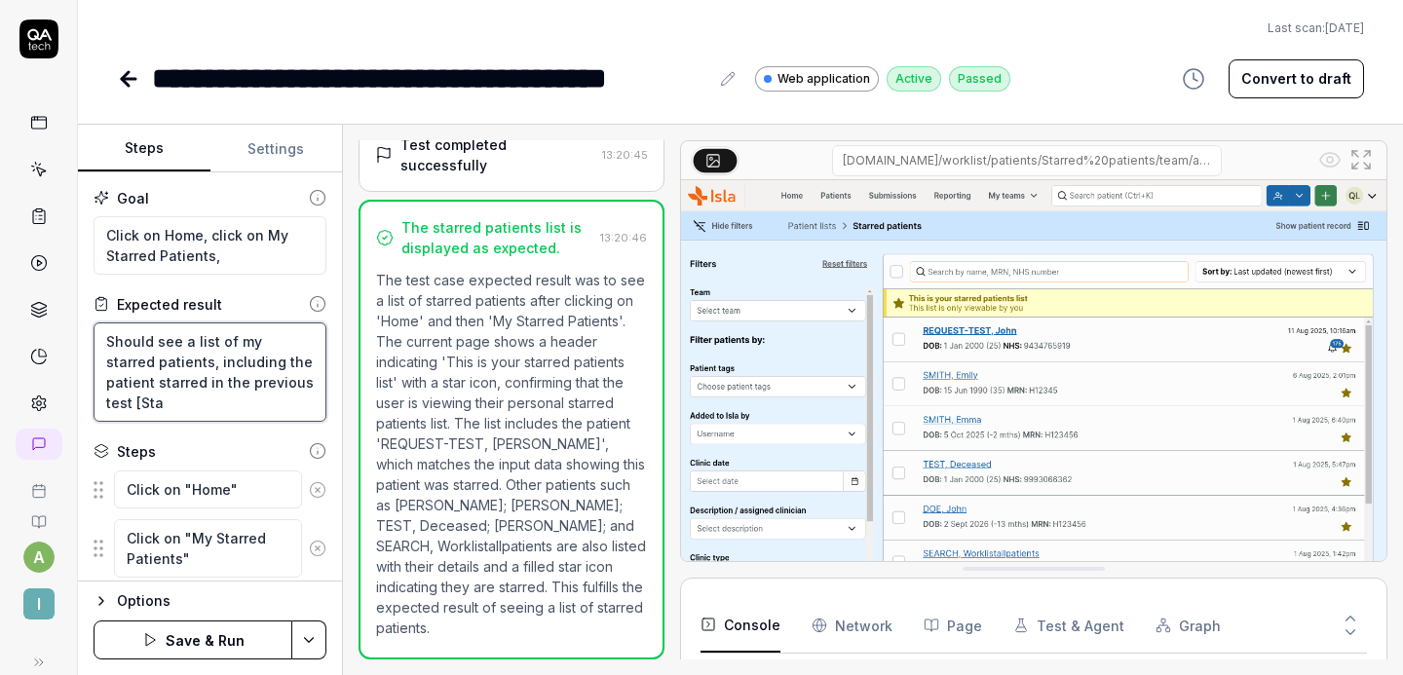
type textarea "Should see a list of my starred patients, including the patient starred in the …"
type textarea "*"
type textarea "Should see a list of my starred patients, including the patient starred in the …"
type textarea "*"
type textarea "Should see a list of my starred patients, including the patient starred in the …"
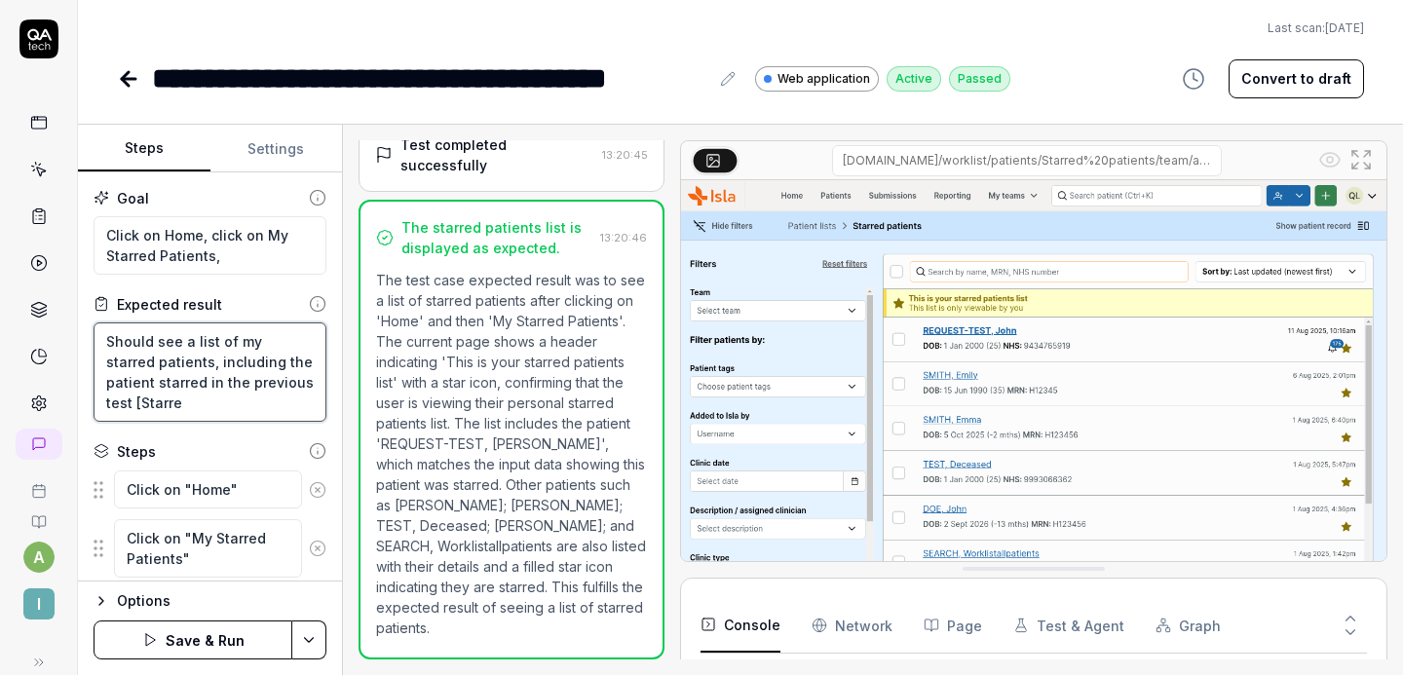
type textarea "*"
type textarea "Should see a list of my starred patients, including the patient starred in the …"
type textarea "*"
type textarea "Should see a list of my starred patients, including the patient starred in the …"
type textarea "*"
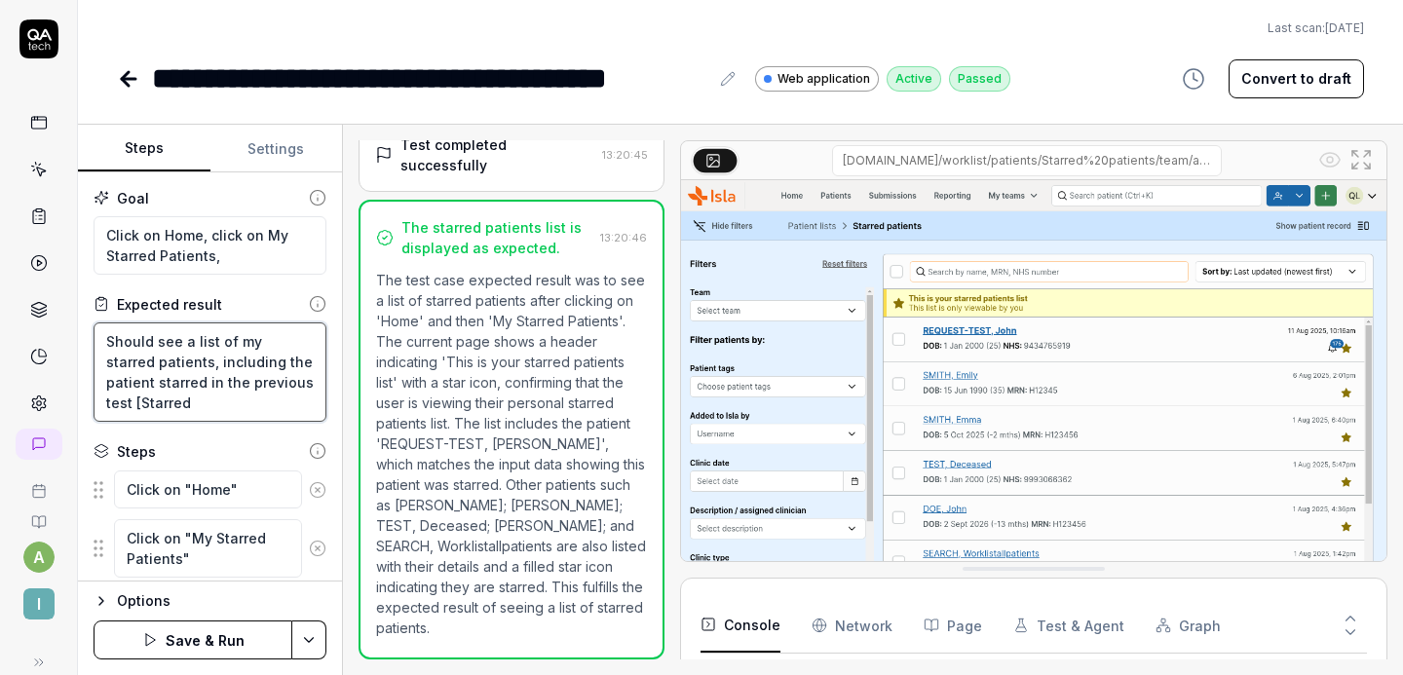
type textarea "Should see a list of my starred patients, including the patient starred in the …"
type textarea "*"
type textarea "Should see a list of my starred patients, including the patient starred in the …"
type textarea "*"
type textarea "Should see a list of my starred patients, including the patient starred in the …"
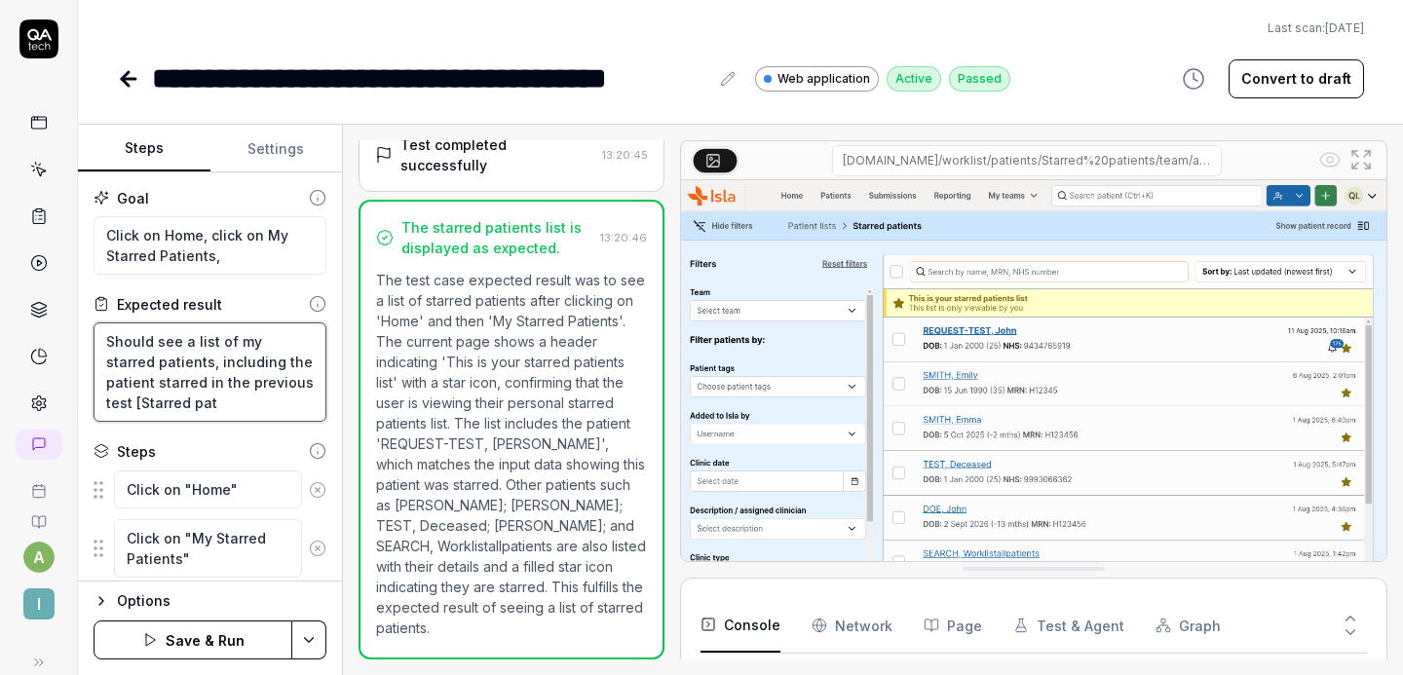
type textarea "*"
type textarea "Should see a list of my starred patients, including the patient starred in the …"
type textarea "*"
type textarea "Should see a list of my starred patients, including the patient starred in the …"
type textarea "*"
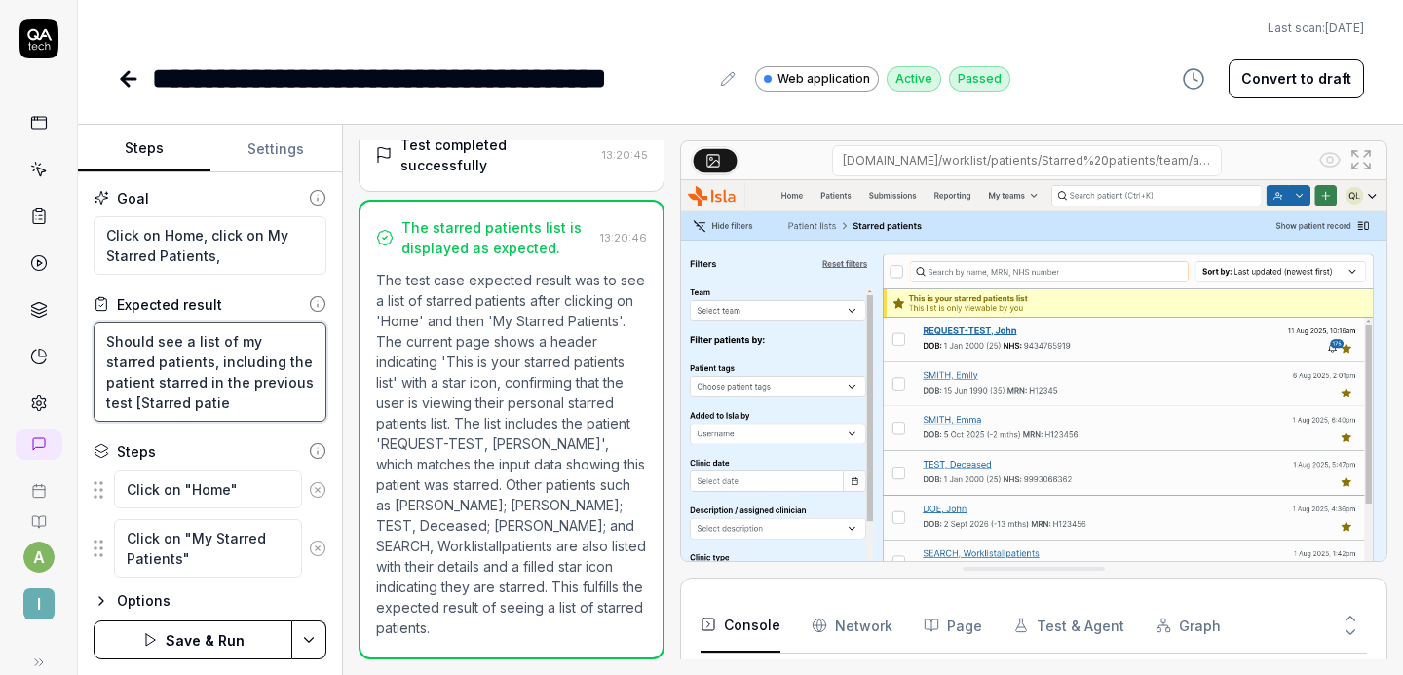
type textarea "Should see a list of my starred patients, including the patient starred in the …"
type textarea "*"
type textarea "Should see a list of my starred patients, including the patient starred in the …"
type textarea "*"
type textarea "Should see a list of my starred patients, including the patient starred in the …"
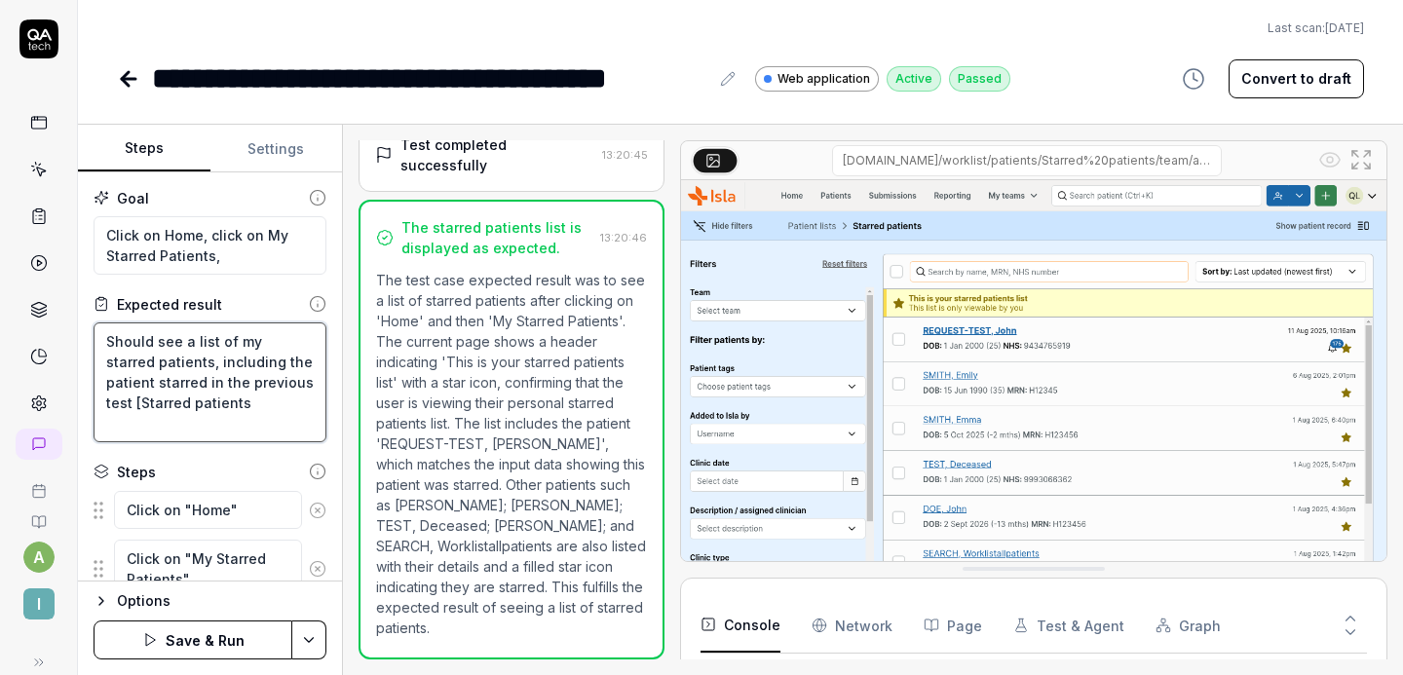
type textarea "*"
type textarea "Should see a list of my starred patients, including the patient starred in the …"
type textarea "*"
type textarea "Should see a list of my starred patients, including the patient starred in the …"
type textarea "*"
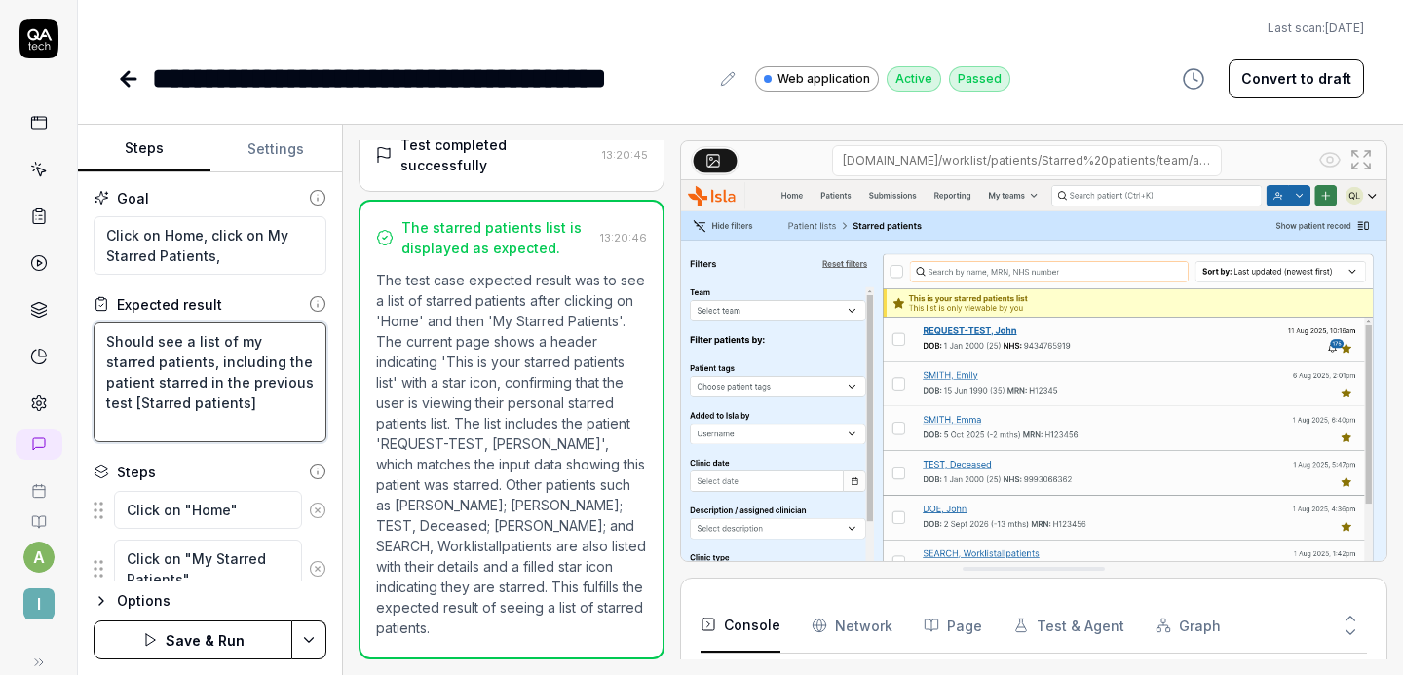
type textarea "Should see a list of my starred patients, including the patient starred in the …"
type textarea "*"
type textarea "Should see a list of my starred patients, including the patient starred in the …"
type textarea "*"
type textarea "Should see a list of my starred patients, including the patient starred in the …"
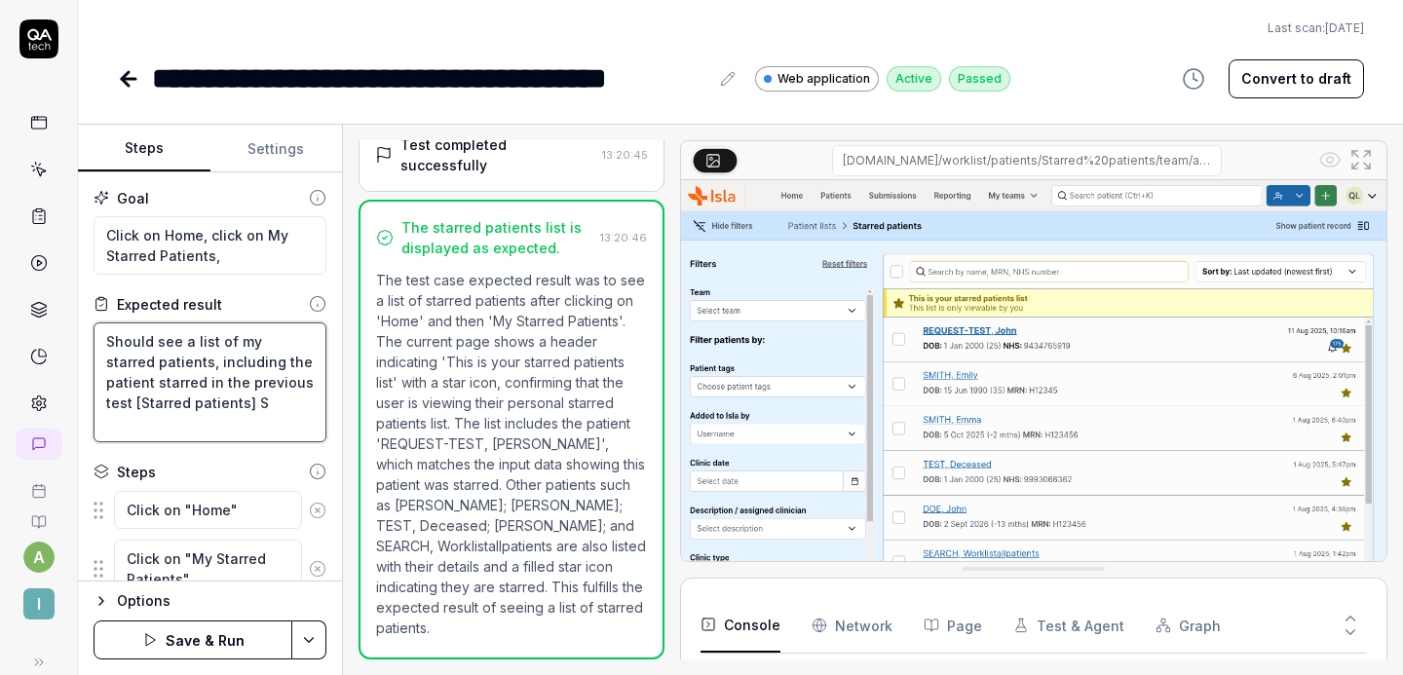
type textarea "*"
type textarea "Should see a list of my starred patients, including the patient starred in the …"
type textarea "*"
type textarea "Should see a list of my starred patients, including the patient starred in the …"
type textarea "*"
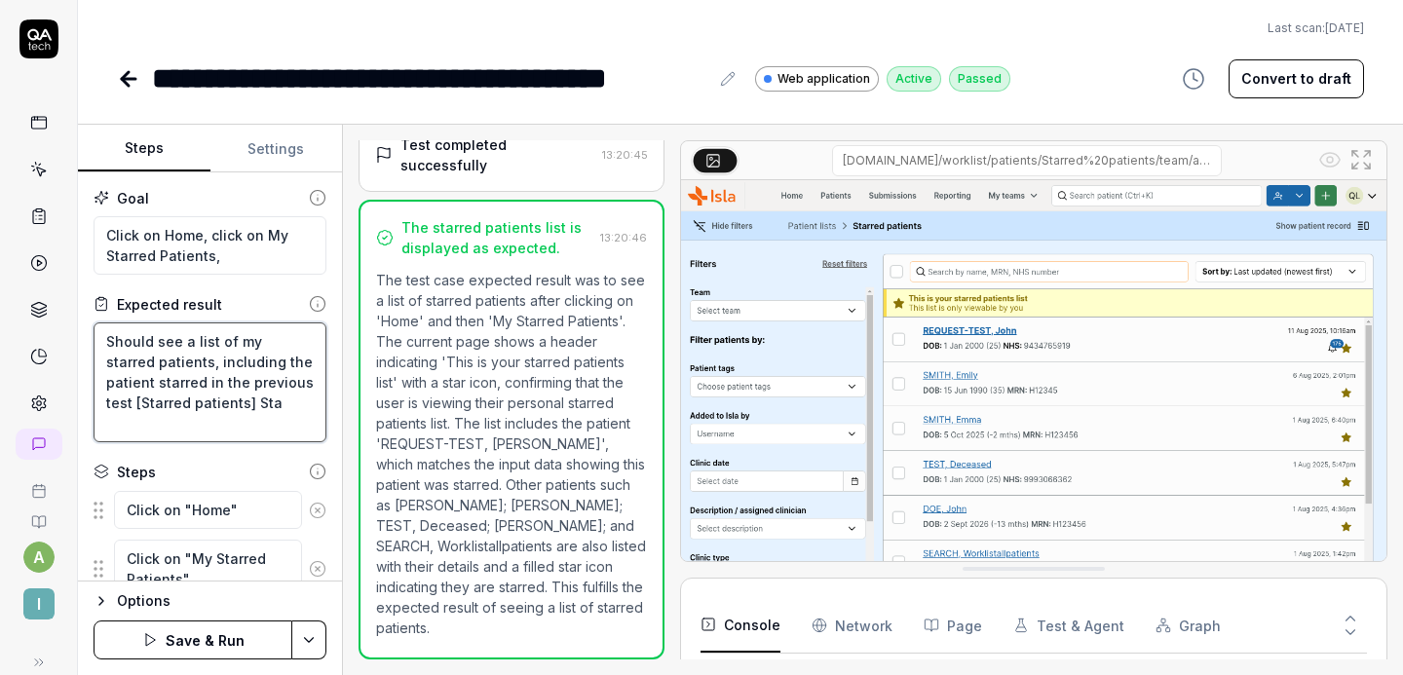
type textarea "Should see a list of my starred patients, including the patient starred in the …"
type textarea "*"
type textarea "Should see a list of my starred patients, including the patient starred in the …"
type textarea "*"
type textarea "Should see a list of my starred patients, including the patient starred in the …"
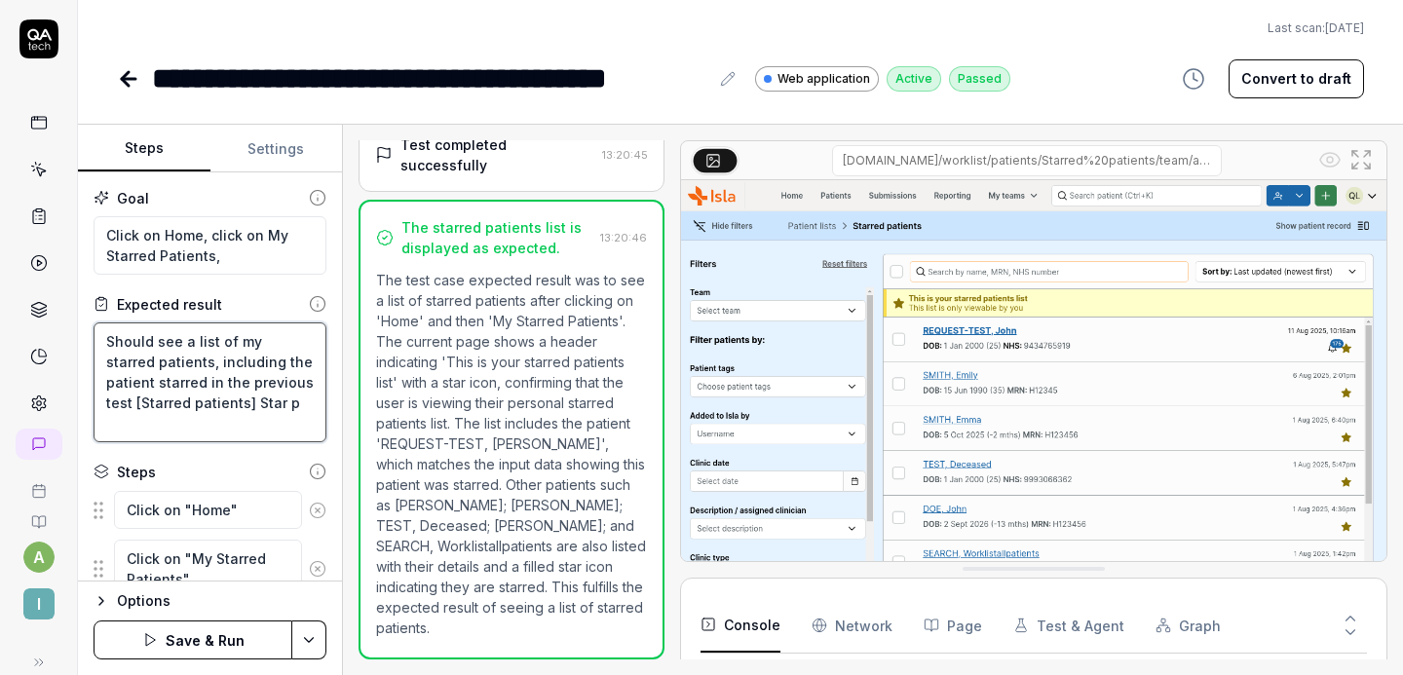
type textarea "*"
type textarea "Should see a list of my starred patients, including the patient starred in the …"
type textarea "*"
type textarea "Should see a list of my starred patients, including the patient starred in the …"
type textarea "*"
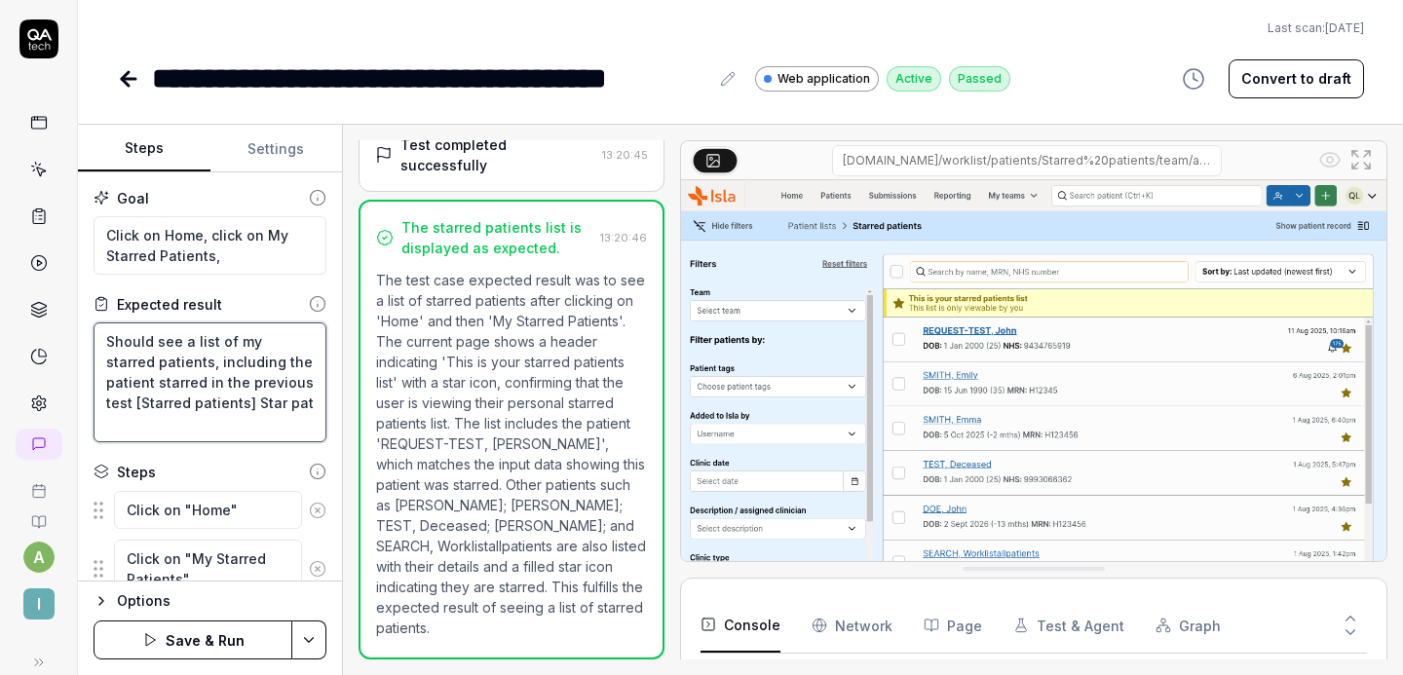
type textarea "Should see a list of my starred patients, including the patient starred in the …"
type textarea "*"
type textarea "Should see a list of my starred patients, including the patient starred in the …"
type textarea "*"
type textarea "Should see a list of my starred patients, including the patient starred in the …"
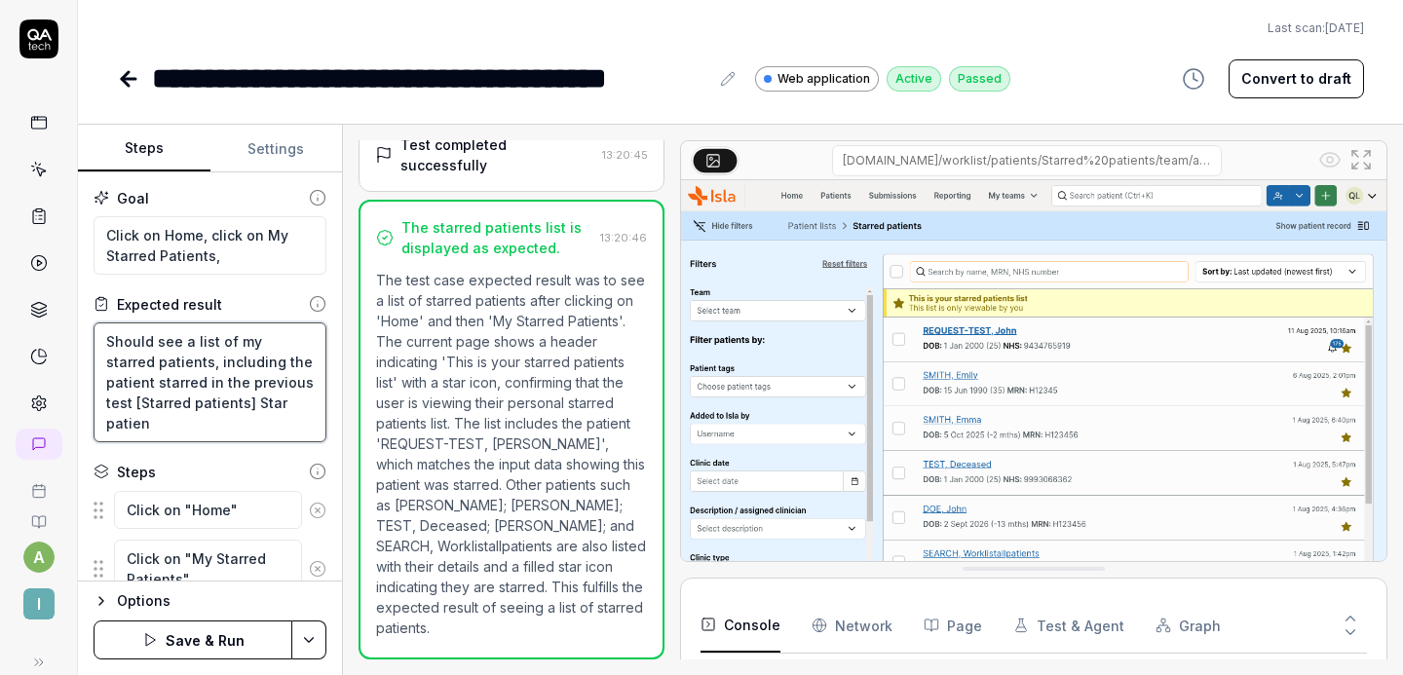
type textarea "*"
type textarea "Should see a list of my starred patients, including the patient starred in the …"
drag, startPoint x: 185, startPoint y: 403, endPoint x: 222, endPoint y: 417, distance: 39.4
click at [185, 403] on textarea "Should see a list of my starred patients, including the patient starred in the …" at bounding box center [210, 382] width 233 height 120
type textarea "*"
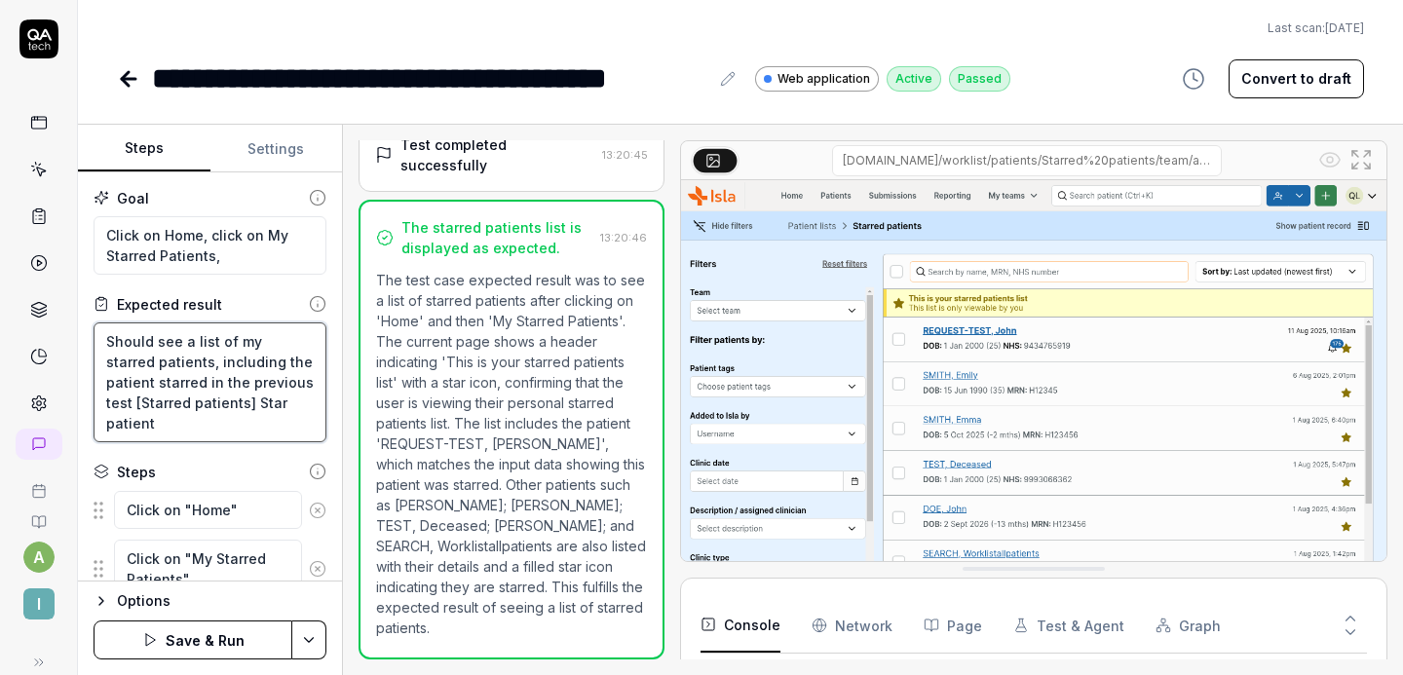
type textarea "Should see a list of my starred patients, including the patient starred in the …"
click at [253, 416] on textarea "Should see a list of my starred patients, including the patient starred in the …" at bounding box center [210, 382] width 233 height 120
type textarea "*"
type textarea "Should see a list of my starred patients, including the patient starred in the …"
click at [217, 629] on button "Save & Run" at bounding box center [193, 639] width 199 height 39
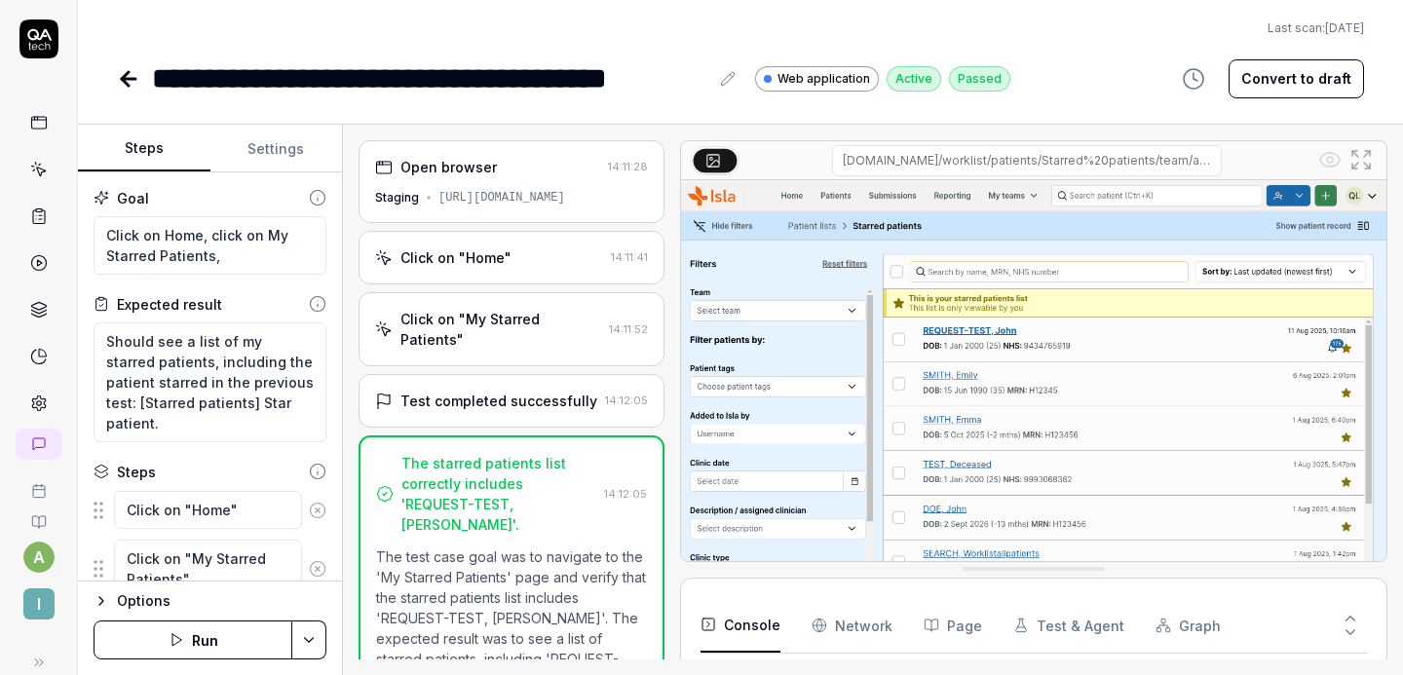
type textarea "*"
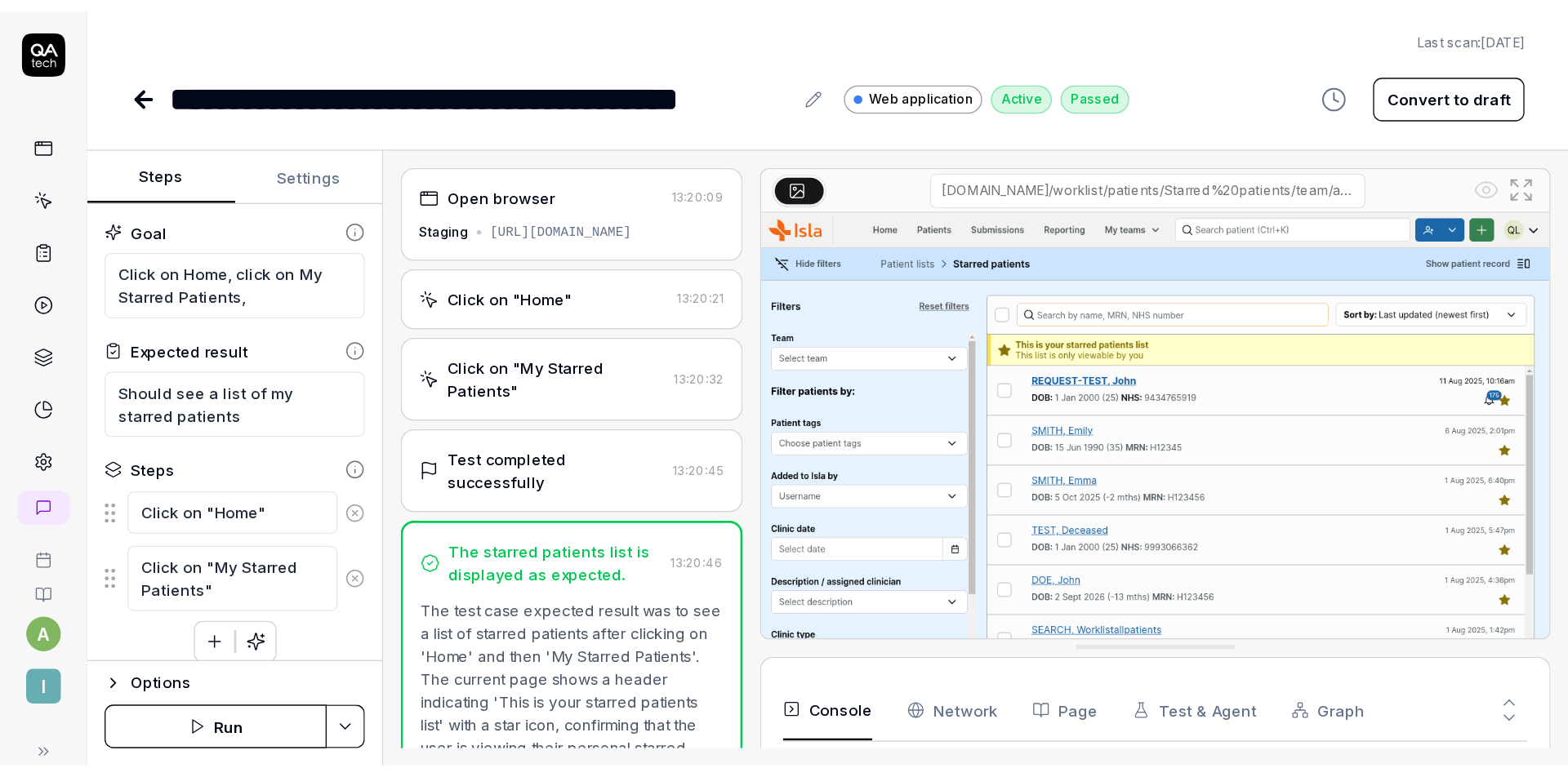
scroll to position [11, 0]
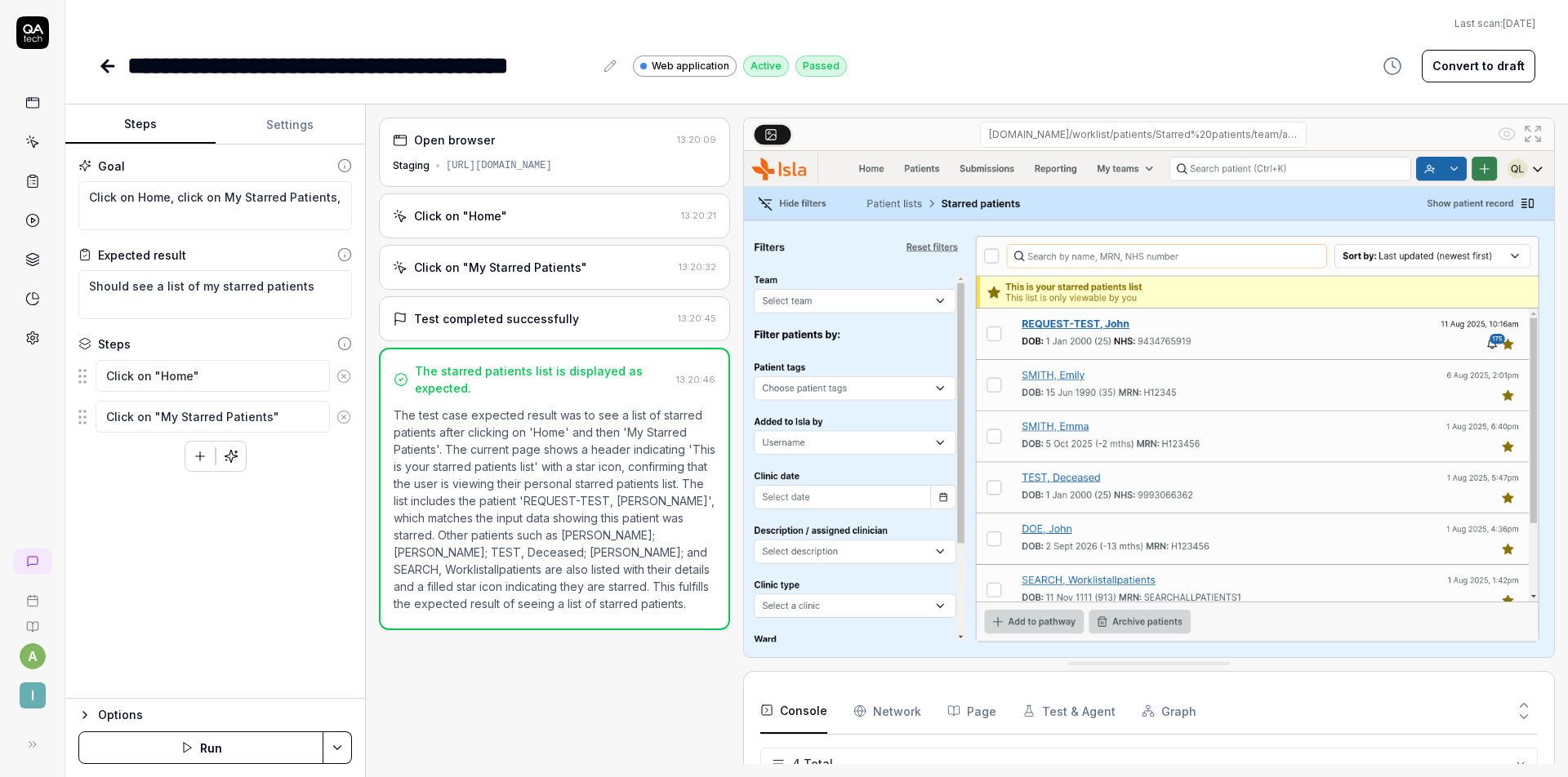
type textarea "*"
